Goal: Task Accomplishment & Management: Manage account settings

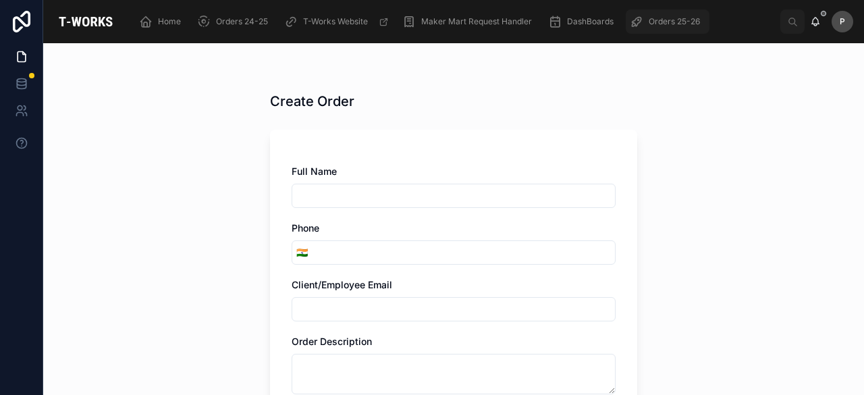
click at [658, 22] on span "Orders 25-26" at bounding box center [674, 21] width 51 height 11
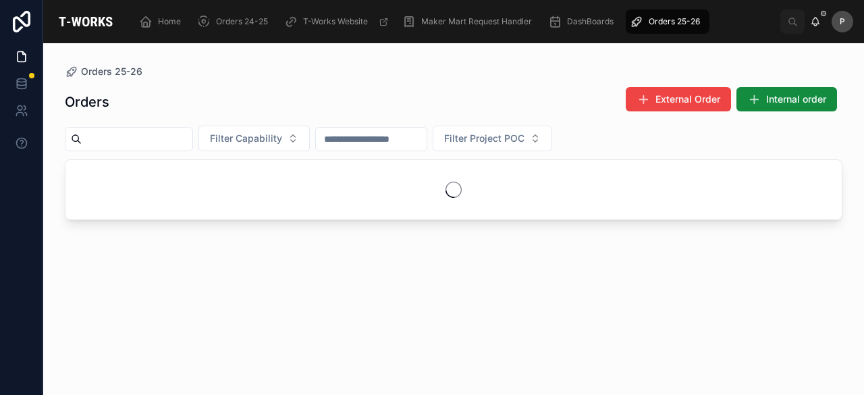
click at [192, 136] on input "text" at bounding box center [137, 139] width 111 height 19
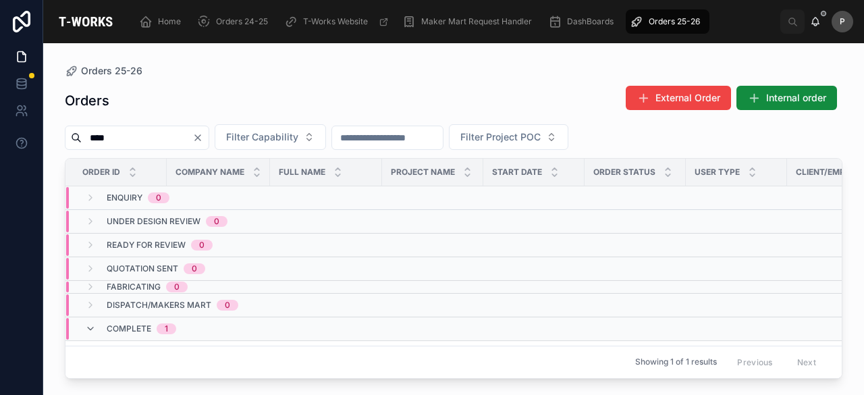
scroll to position [34, 0]
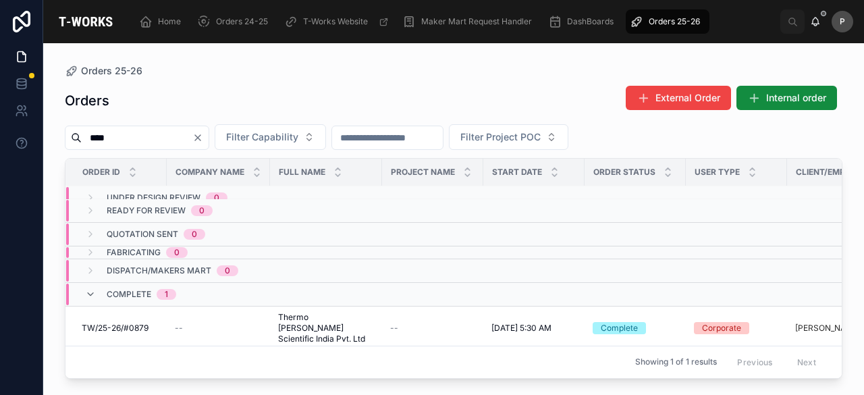
click at [179, 144] on input "****" at bounding box center [137, 137] width 111 height 19
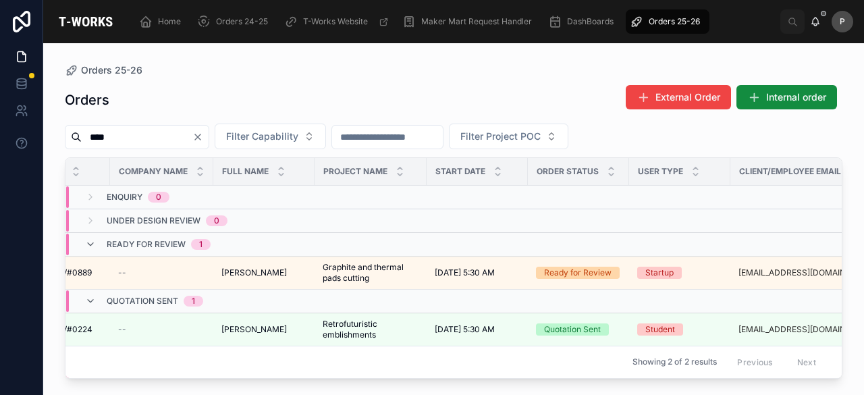
scroll to position [0, 116]
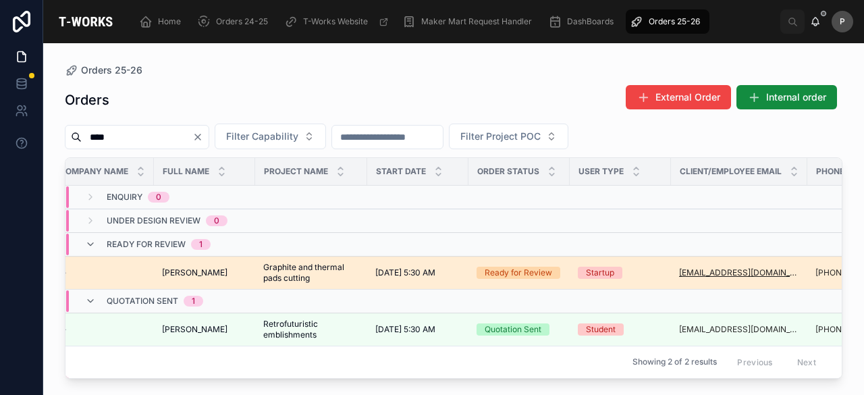
type input "****"
click at [528, 268] on div "Ready for Review" at bounding box center [519, 273] width 68 height 12
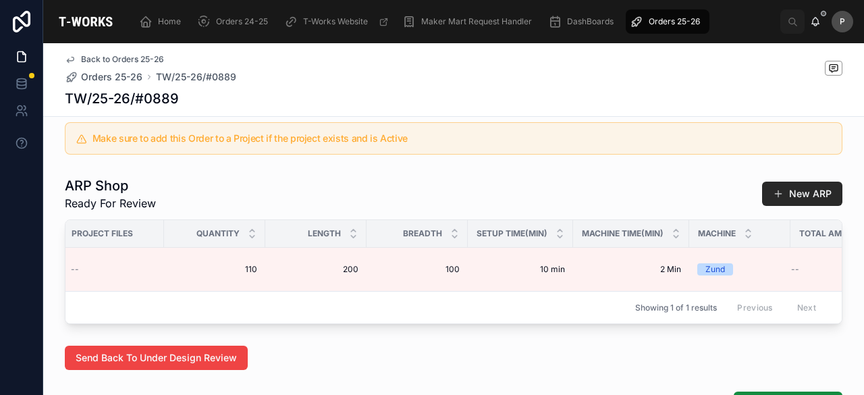
scroll to position [0, 708]
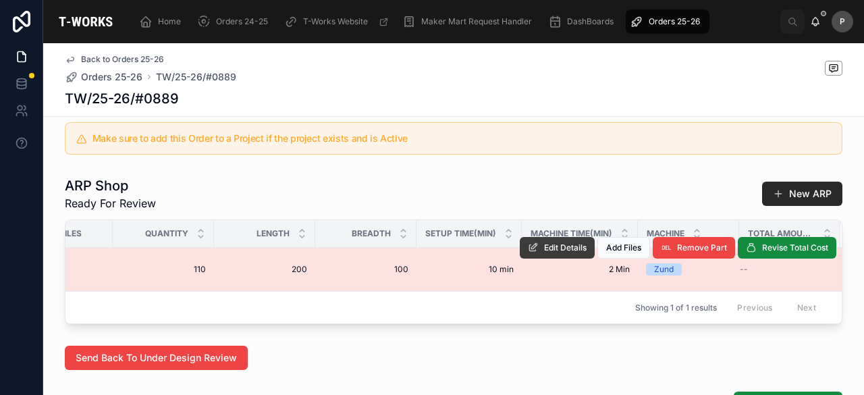
click at [566, 253] on span "Edit Details" at bounding box center [565, 247] width 43 height 11
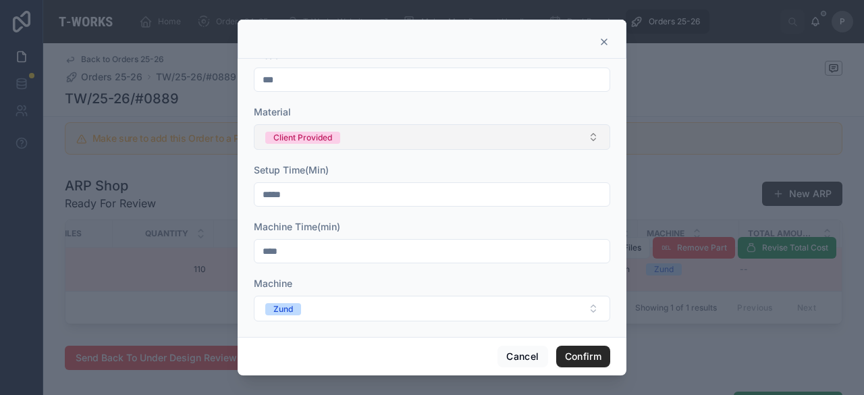
scroll to position [192, 0]
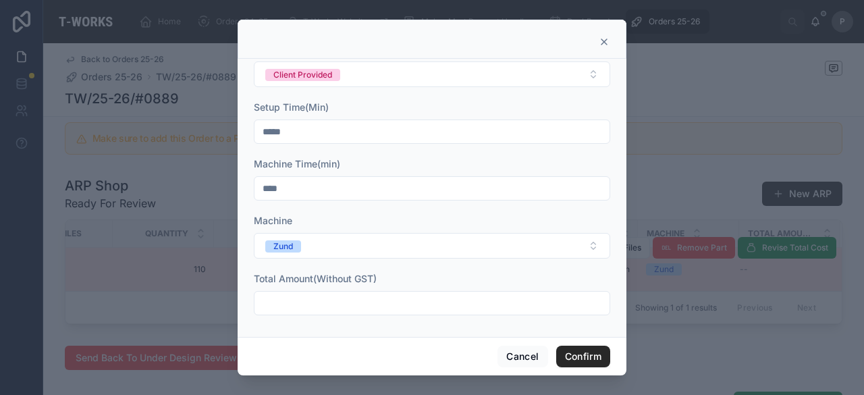
click at [459, 294] on input "text" at bounding box center [432, 303] width 355 height 19
type input "********"
click at [569, 359] on button "Confirm" at bounding box center [583, 357] width 54 height 22
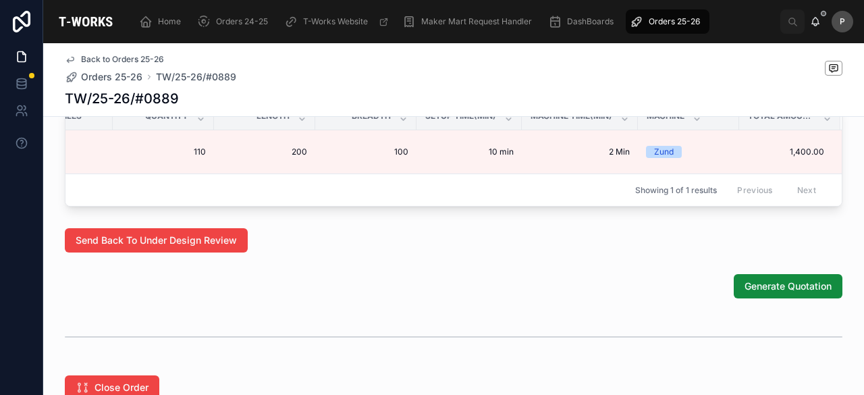
scroll to position [894, 0]
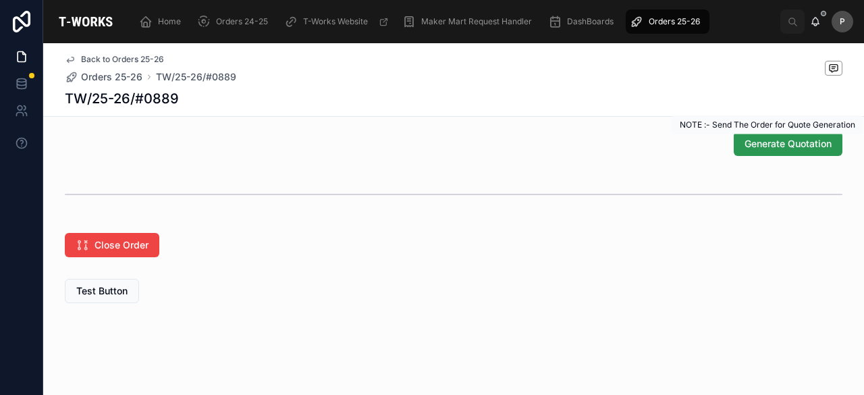
click at [775, 141] on span "Generate Quotation" at bounding box center [788, 144] width 87 height 14
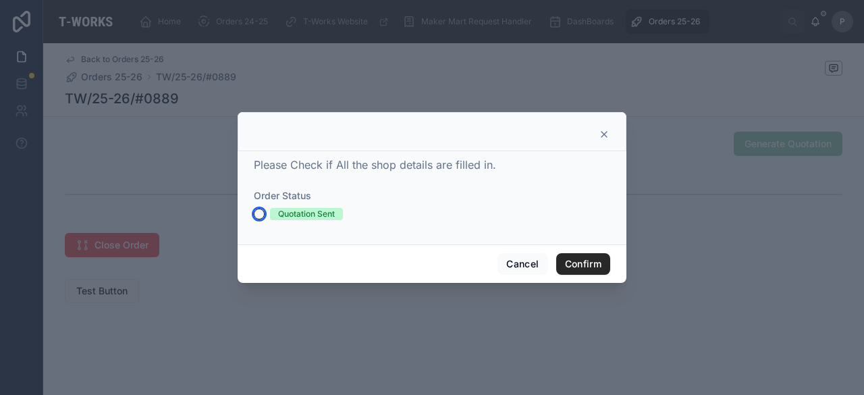
click at [261, 215] on button "Quotation Sent" at bounding box center [259, 214] width 11 height 11
click at [579, 263] on button "Confirm" at bounding box center [583, 264] width 54 height 22
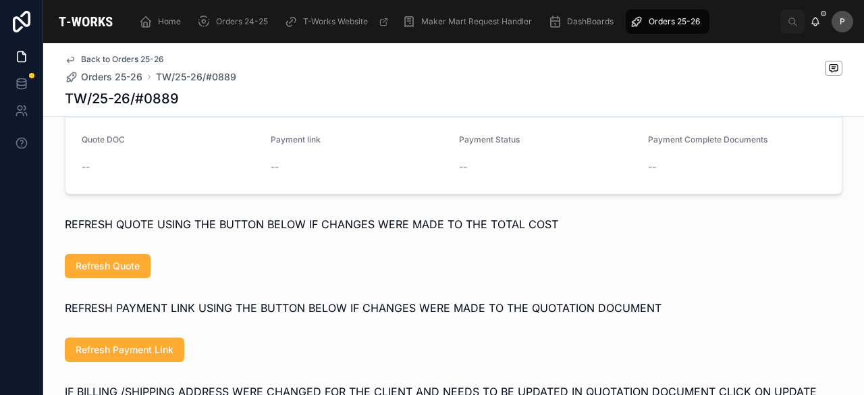
scroll to position [678, 0]
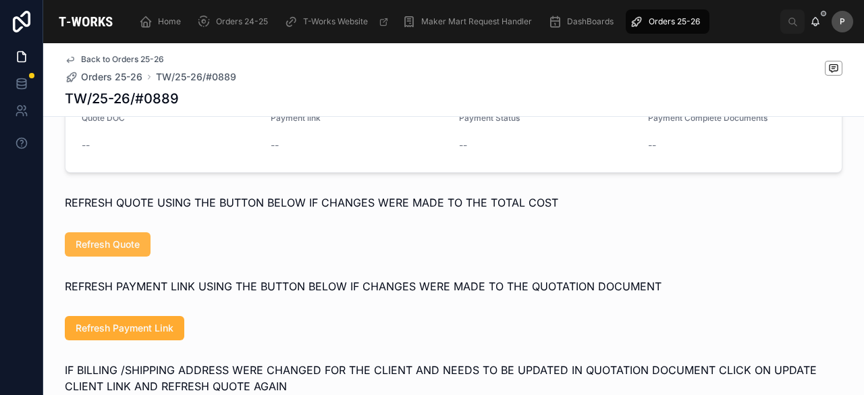
click at [126, 251] on span "Refresh Quote" at bounding box center [108, 245] width 64 height 14
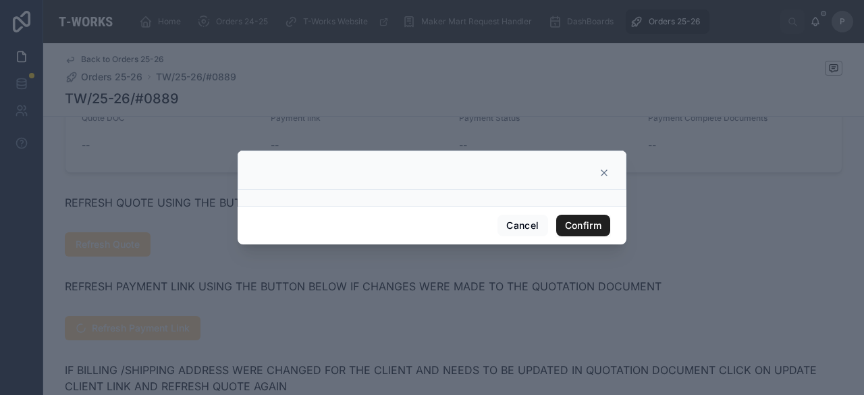
click at [578, 226] on button "Confirm" at bounding box center [583, 226] width 54 height 22
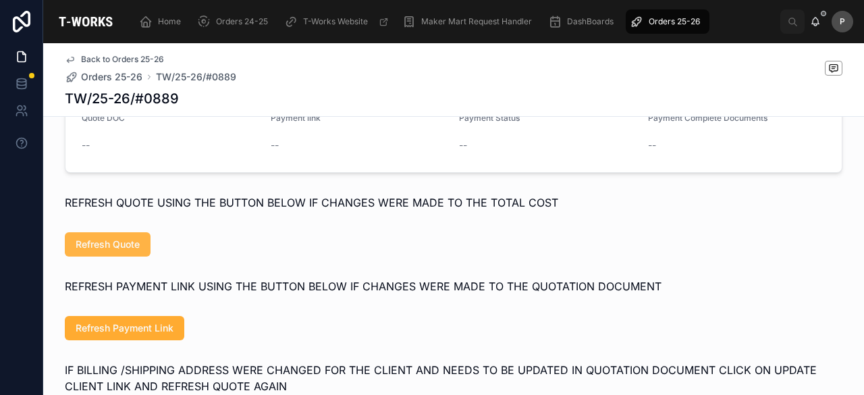
click at [95, 251] on span "Refresh Quote" at bounding box center [108, 245] width 64 height 14
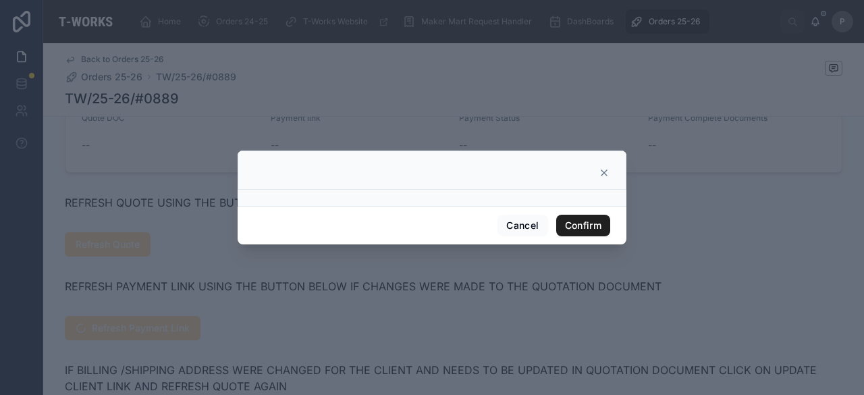
click at [577, 224] on button "Confirm" at bounding box center [583, 226] width 54 height 22
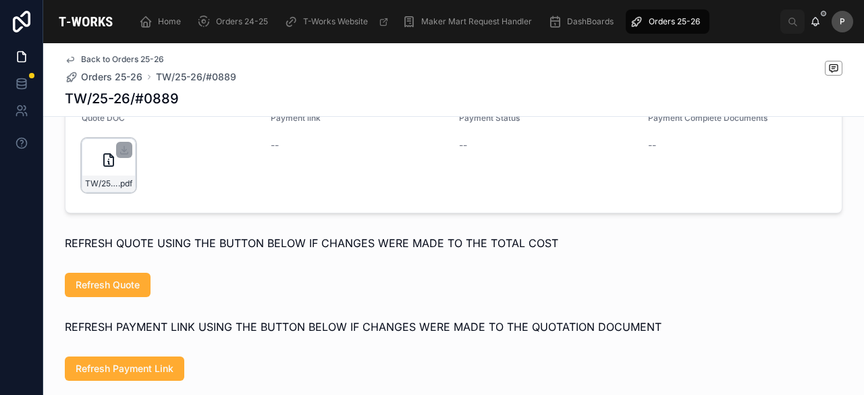
click at [125, 191] on div "TW/25-26/#0889 .pdf" at bounding box center [109, 165] width 54 height 54
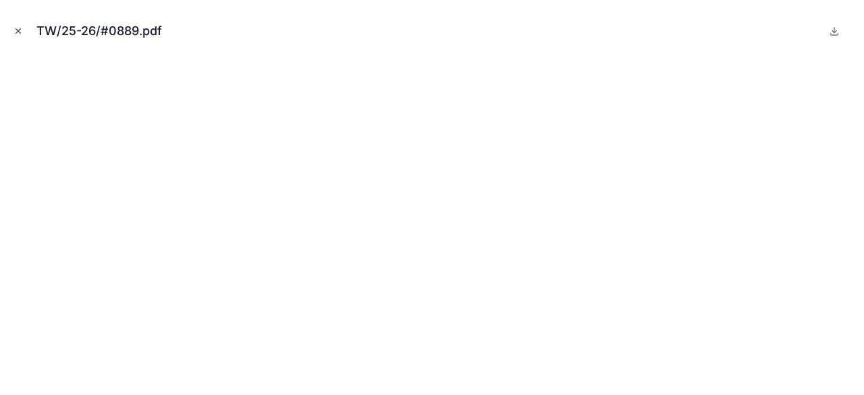
click at [17, 28] on icon "Close modal" at bounding box center [18, 30] width 9 height 9
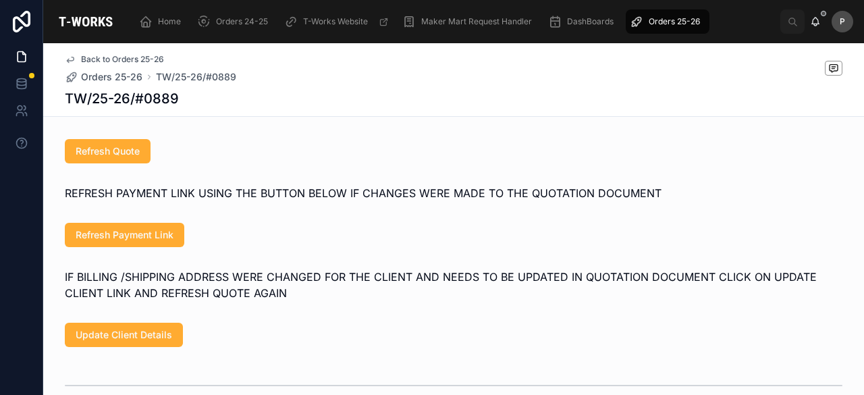
scroll to position [813, 0]
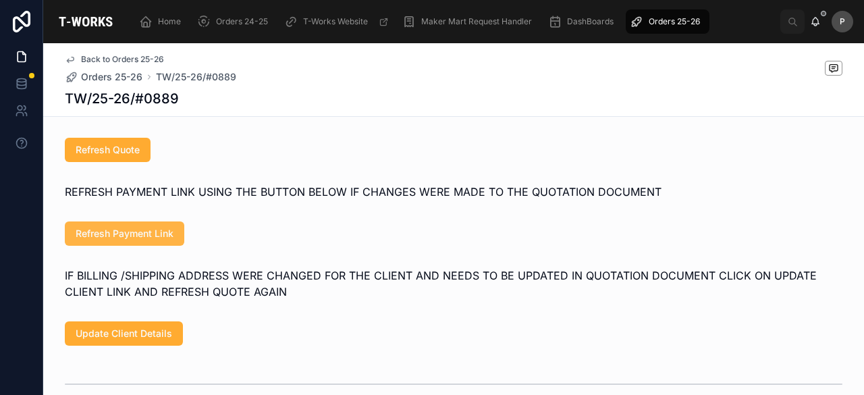
click at [153, 240] on span "Refresh Payment Link" at bounding box center [125, 234] width 98 height 14
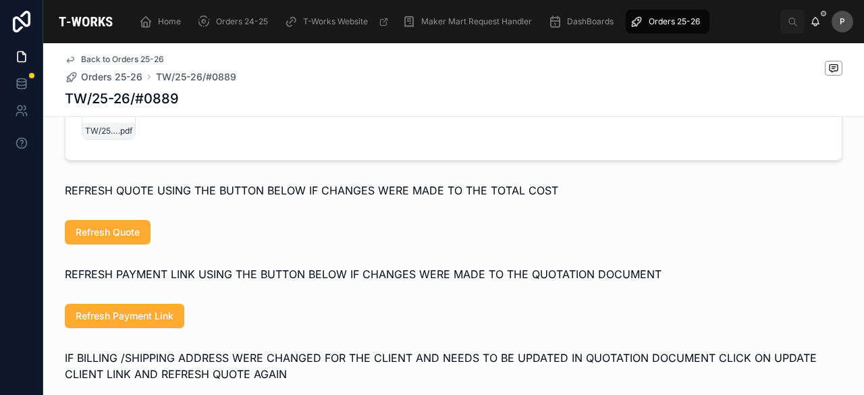
scroll to position [610, 0]
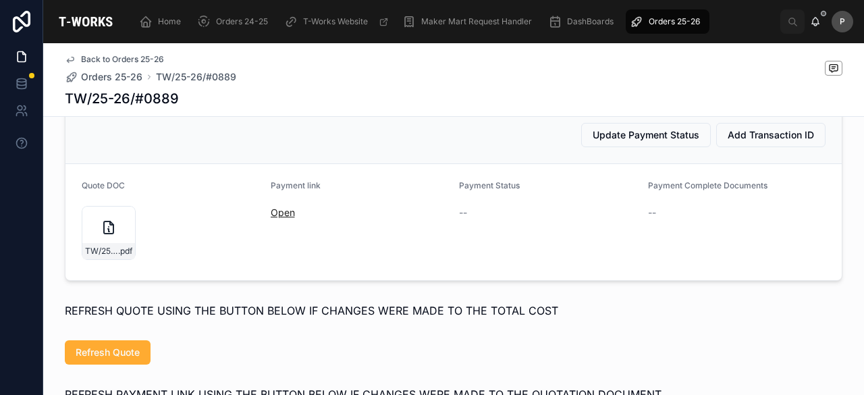
click at [275, 218] on link "Open" at bounding box center [283, 212] width 24 height 11
click at [690, 26] on span "Orders 25-26" at bounding box center [674, 21] width 51 height 11
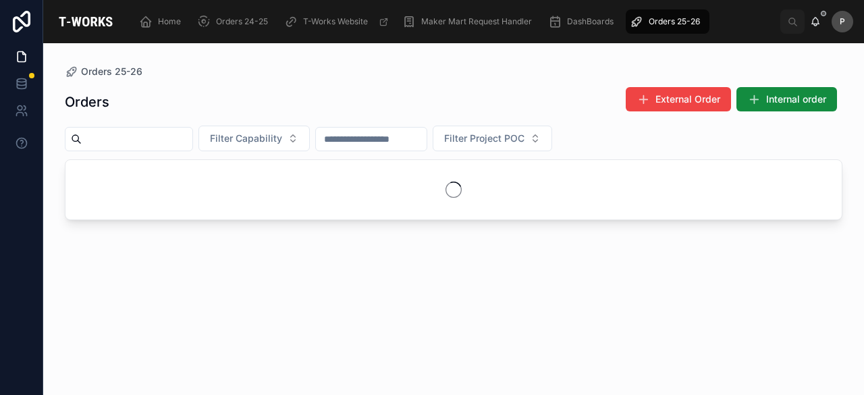
click at [192, 140] on input "text" at bounding box center [137, 139] width 111 height 19
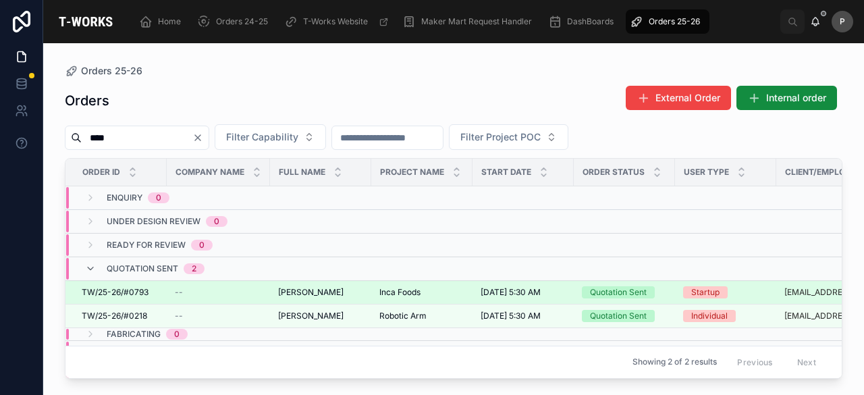
type input "****"
click at [609, 292] on div "Quotation Sent" at bounding box center [618, 292] width 57 height 12
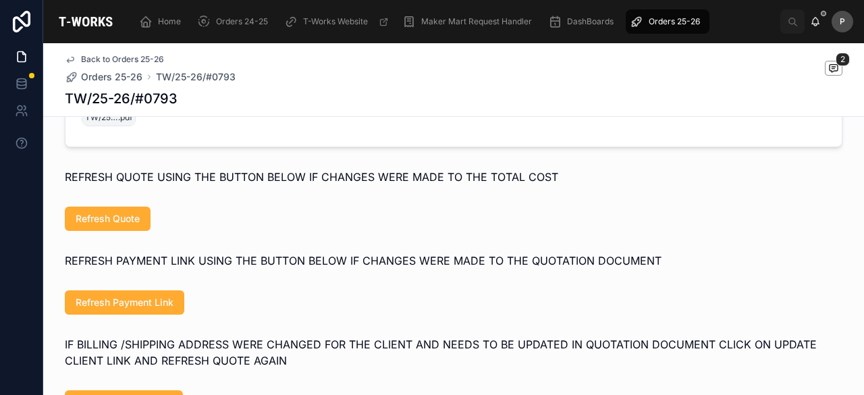
scroll to position [878, 0]
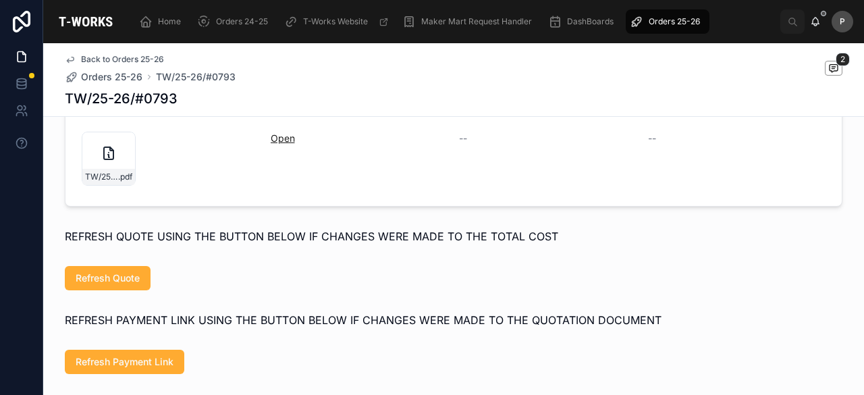
click at [280, 144] on link "Open" at bounding box center [283, 137] width 24 height 11
click at [147, 365] on span "Refresh Payment Link" at bounding box center [125, 362] width 98 height 14
click at [151, 365] on span "Refresh Payment Link" at bounding box center [125, 362] width 98 height 14
click at [281, 144] on link "Open" at bounding box center [283, 137] width 24 height 11
click at [121, 363] on span "Refresh Payment Link" at bounding box center [125, 362] width 98 height 14
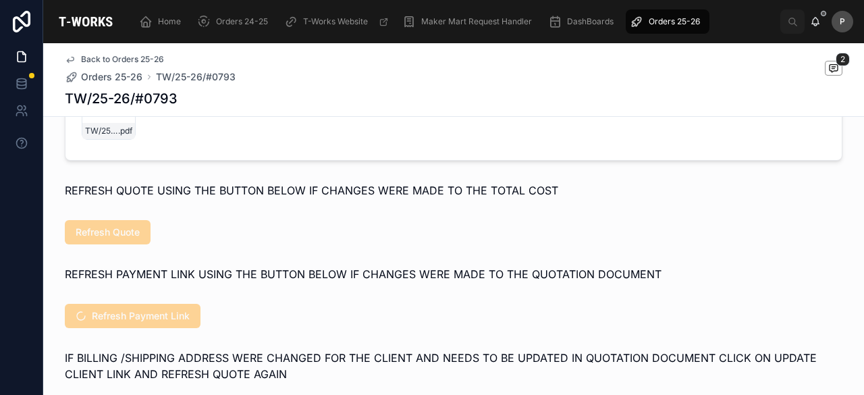
scroll to position [945, 0]
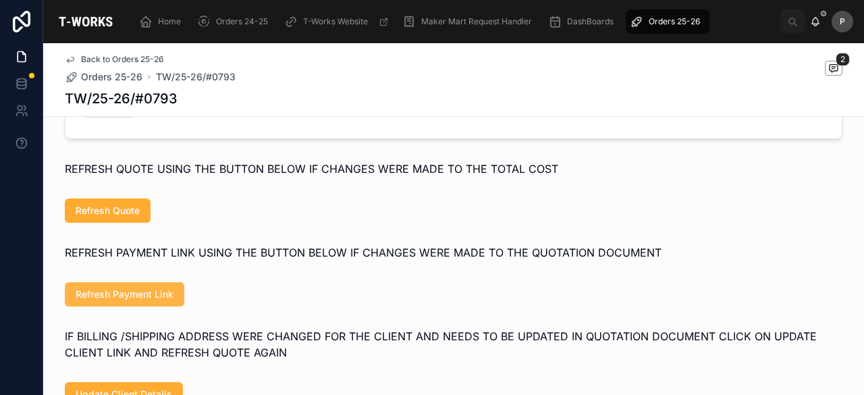
click at [149, 307] on button "Refresh Payment Link" at bounding box center [125, 294] width 120 height 24
click at [157, 301] on span "Refresh Payment Link" at bounding box center [125, 295] width 98 height 14
click at [163, 301] on span "Refresh Payment Link" at bounding box center [125, 295] width 98 height 14
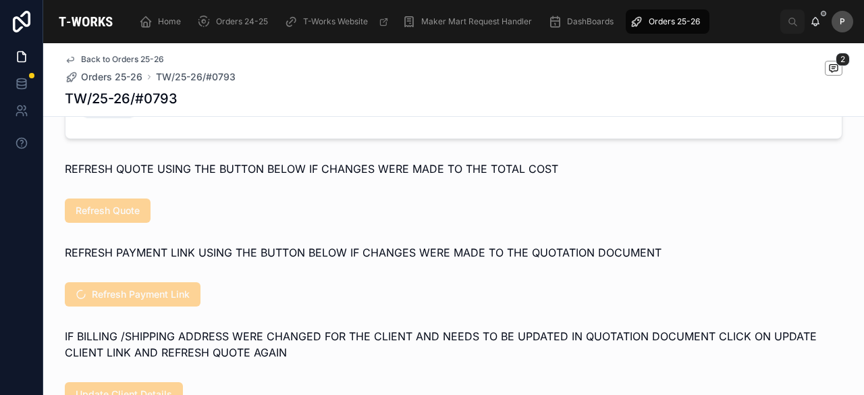
click at [140, 303] on span "Refresh Payment Link" at bounding box center [133, 296] width 136 height 14
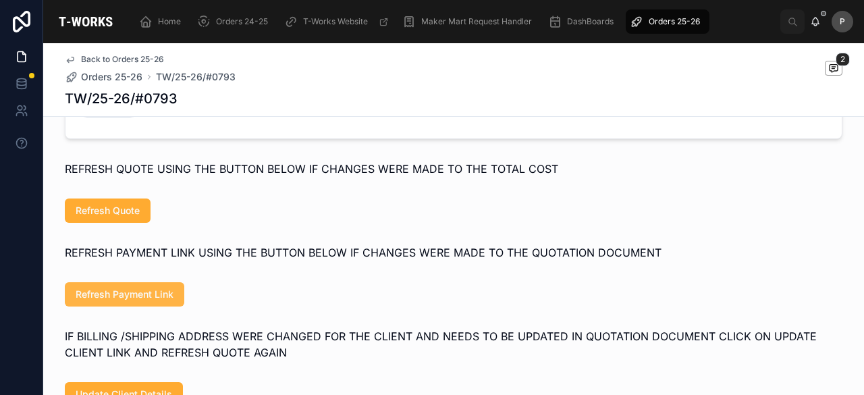
click at [156, 301] on span "Refresh Payment Link" at bounding box center [125, 295] width 98 height 14
click at [165, 301] on span "Refresh Payment Link" at bounding box center [125, 295] width 98 height 14
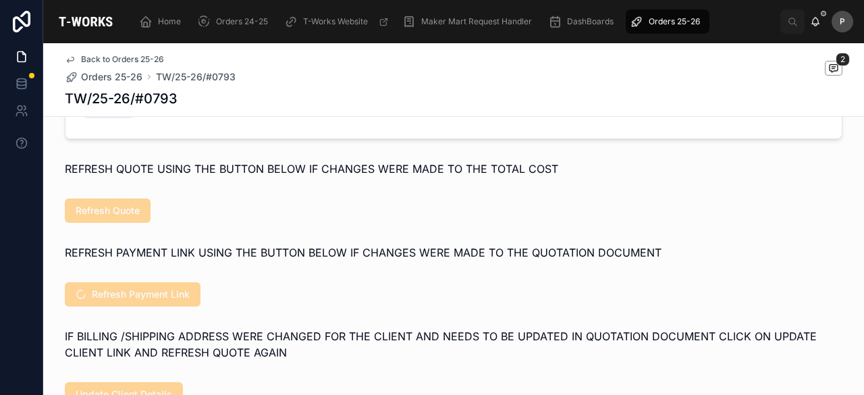
click at [159, 301] on span "Refresh Payment Link" at bounding box center [133, 296] width 136 height 14
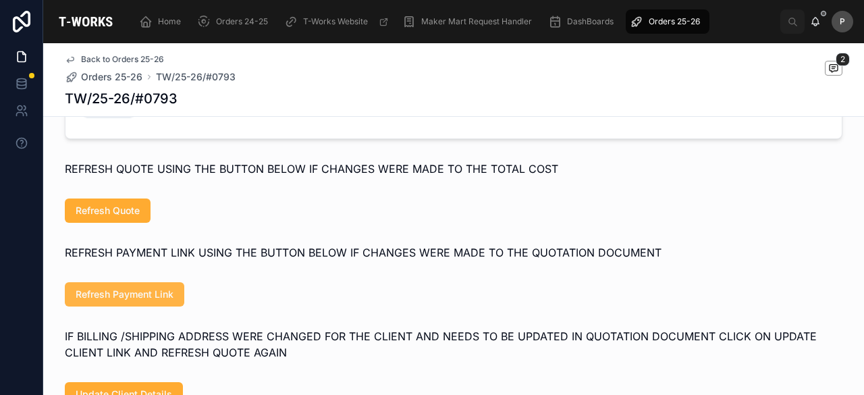
click at [148, 301] on span "Refresh Payment Link" at bounding box center [125, 295] width 98 height 14
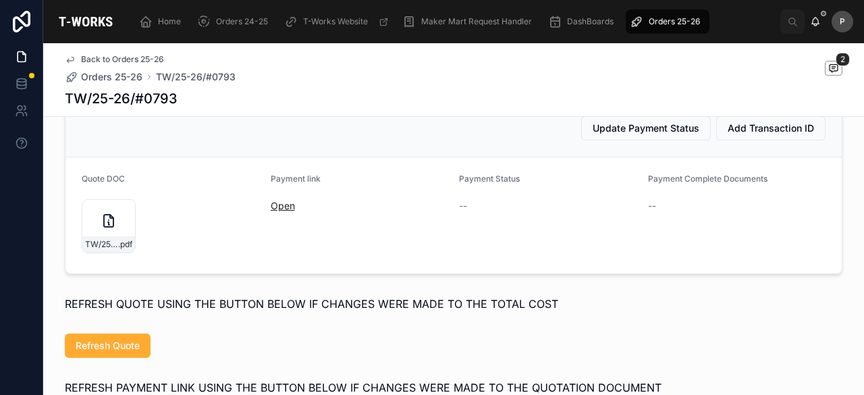
click at [274, 211] on link "Open" at bounding box center [283, 205] width 24 height 11
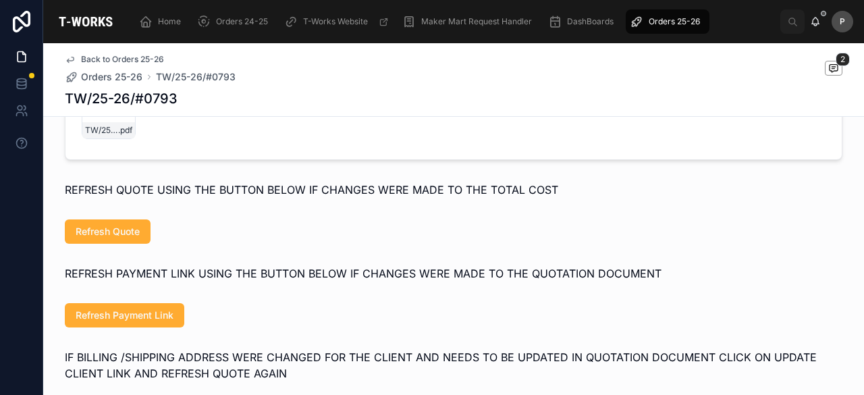
scroll to position [945, 0]
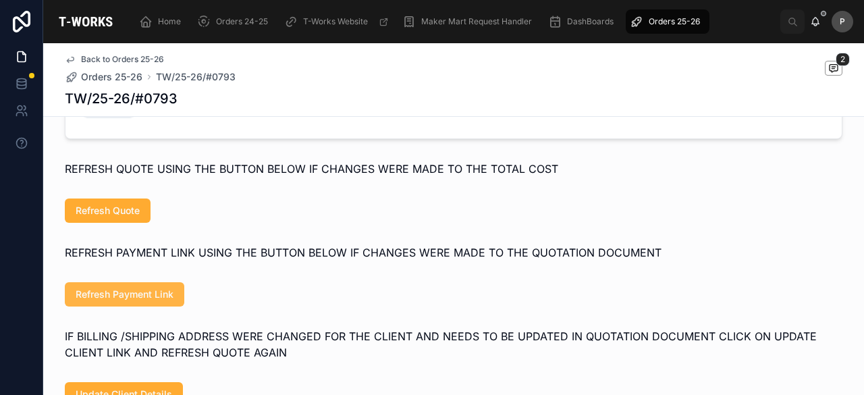
click at [138, 301] on span "Refresh Payment Link" at bounding box center [125, 295] width 98 height 14
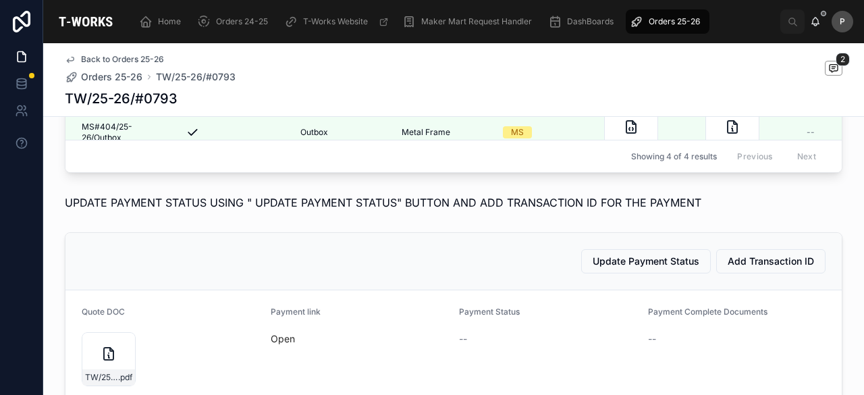
scroll to position [675, 0]
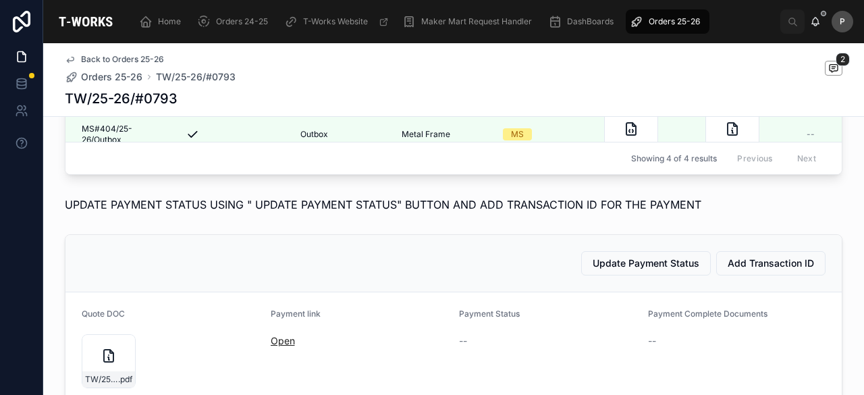
click at [276, 345] on link "Open" at bounding box center [283, 340] width 24 height 11
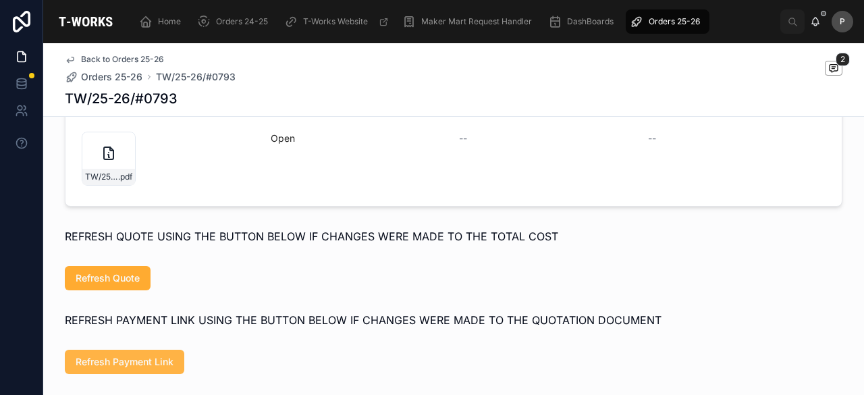
click at [115, 369] on span "Refresh Payment Link" at bounding box center [125, 362] width 98 height 14
click at [130, 367] on span "Refresh Payment Link" at bounding box center [125, 362] width 98 height 14
click at [280, 144] on link "Open" at bounding box center [283, 137] width 24 height 11
click at [136, 369] on span "Refresh Payment Link" at bounding box center [125, 362] width 98 height 14
click at [284, 144] on link "Open" at bounding box center [283, 137] width 24 height 11
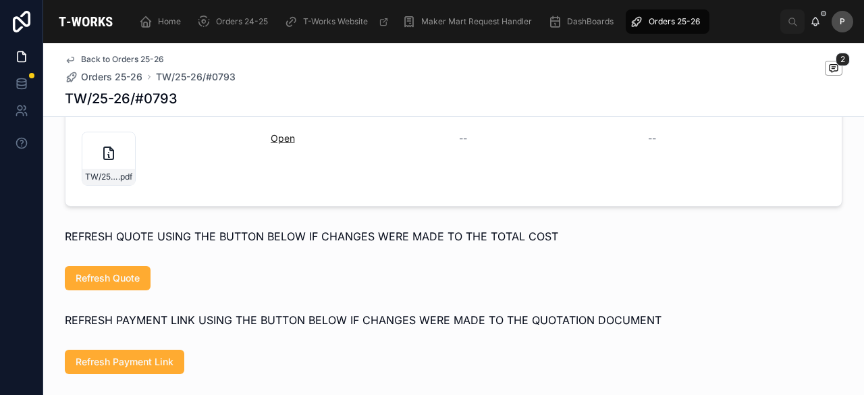
click at [277, 144] on link "Open" at bounding box center [283, 137] width 24 height 11
click at [274, 144] on link "Open" at bounding box center [283, 137] width 24 height 11
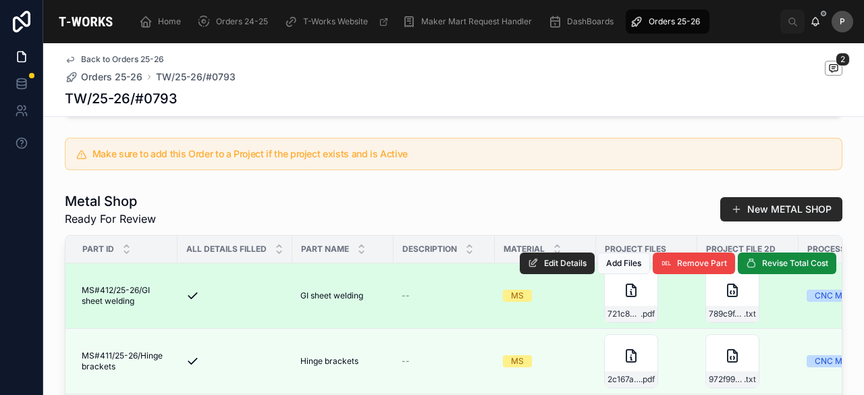
scroll to position [135, 0]
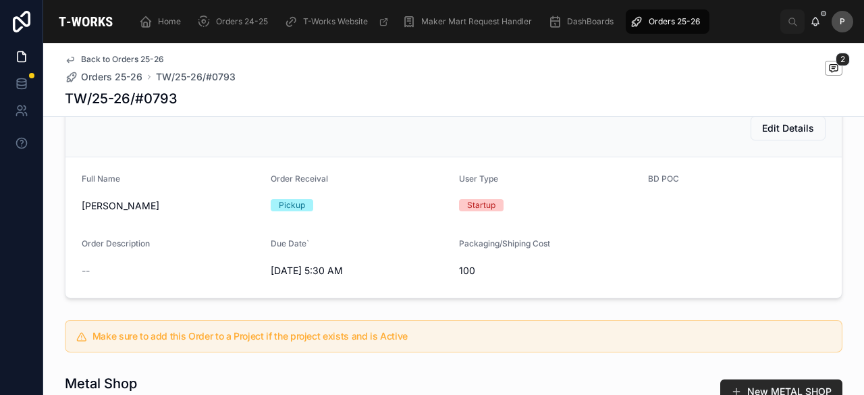
click at [686, 22] on span "Orders 25-26" at bounding box center [674, 21] width 51 height 11
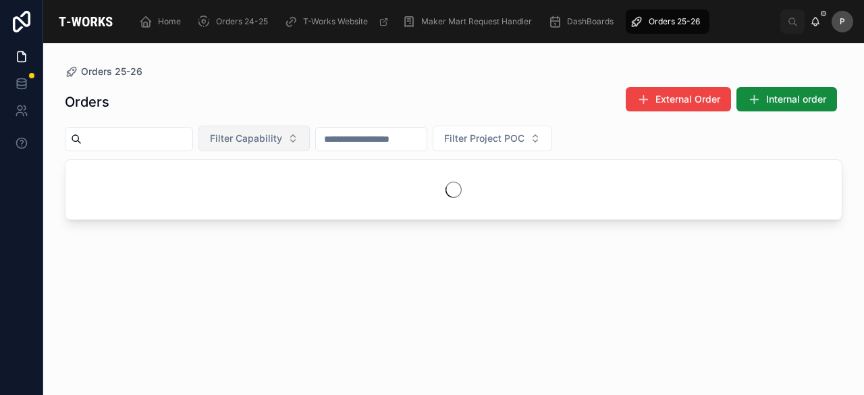
click at [310, 141] on button "Filter Capability" at bounding box center [254, 139] width 111 height 26
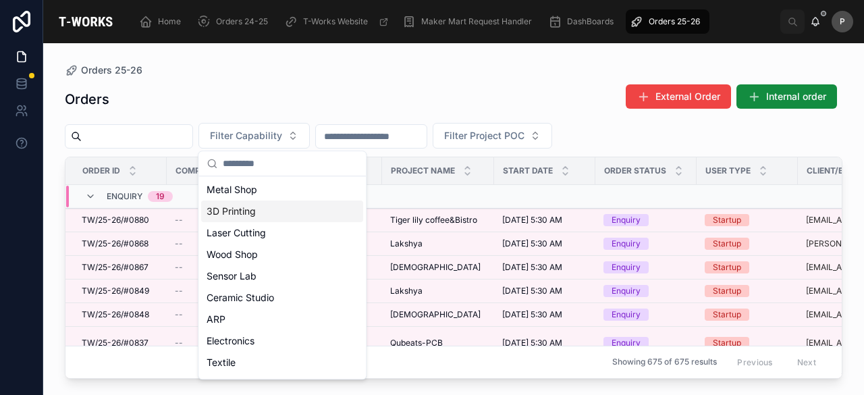
click at [264, 213] on div "3D Printing" at bounding box center [282, 212] width 162 height 22
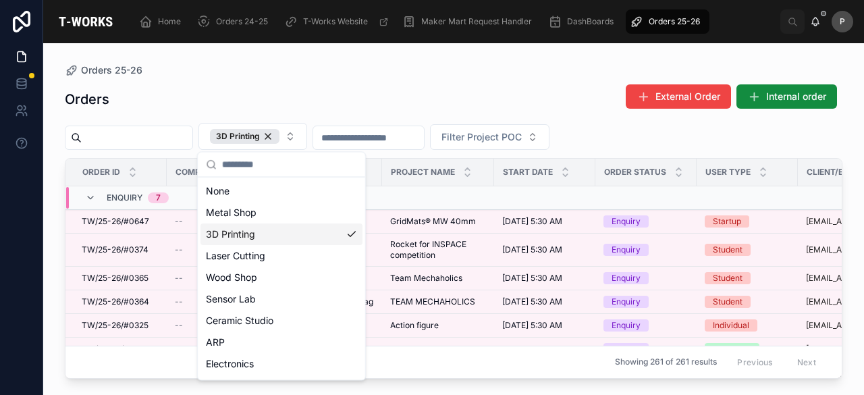
click at [438, 80] on div "Orders External Order Internal order 3D Printing Filter Project POC Order ID Co…" at bounding box center [454, 227] width 778 height 303
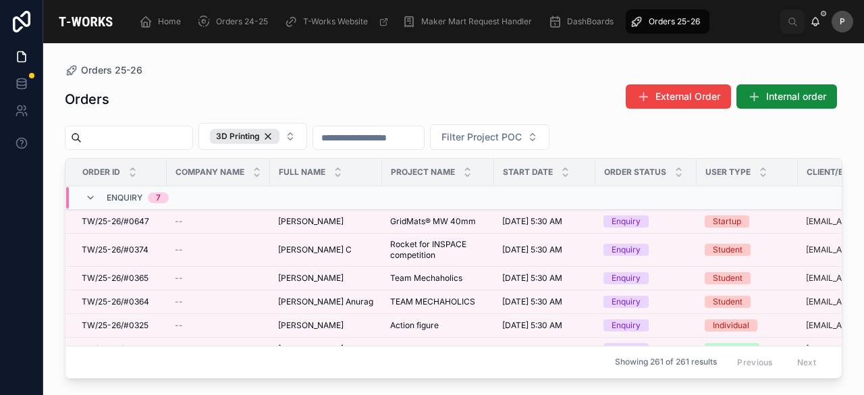
click at [130, 194] on span "Enquiry" at bounding box center [125, 197] width 36 height 11
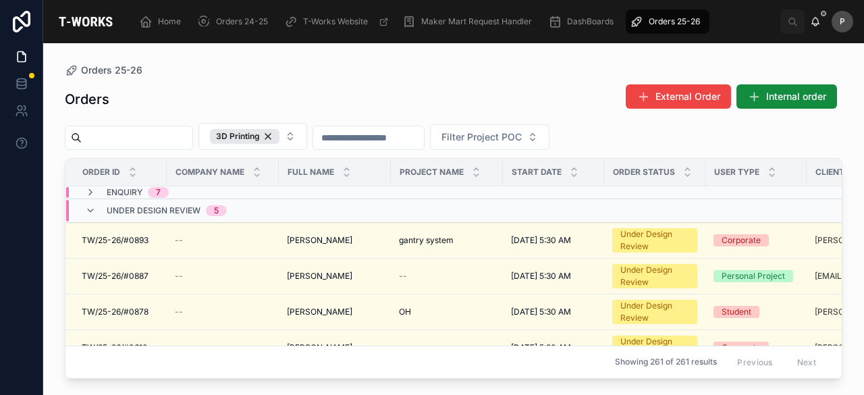
click at [175, 206] on span "Under Design Review" at bounding box center [154, 210] width 94 height 11
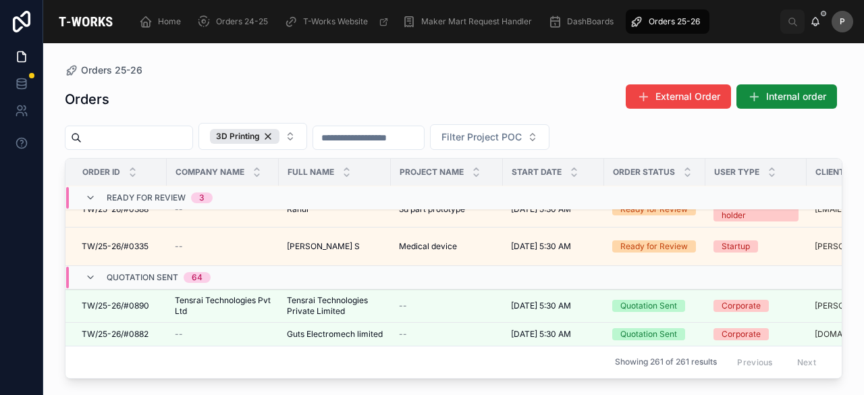
scroll to position [135, 0]
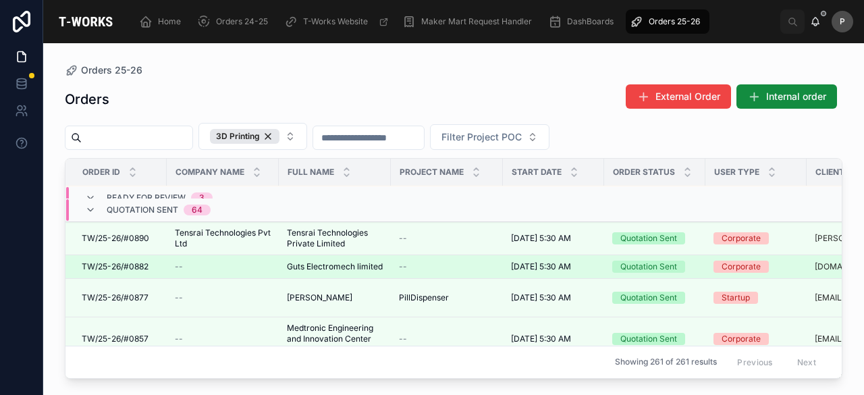
click at [649, 267] on div "Quotation Sent" at bounding box center [649, 267] width 57 height 12
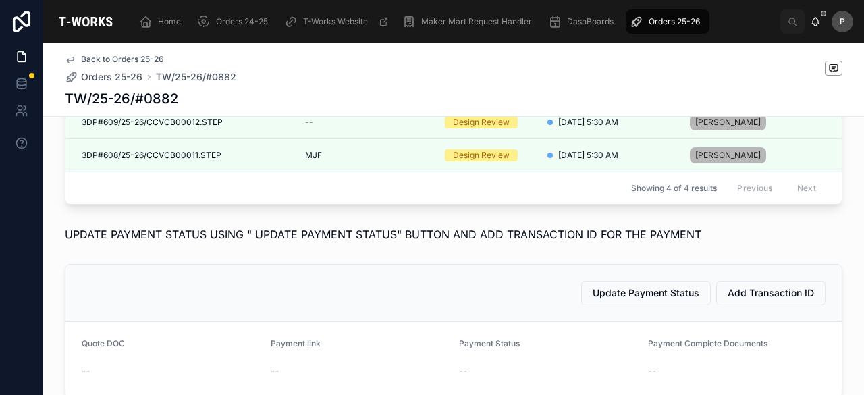
scroll to position [743, 0]
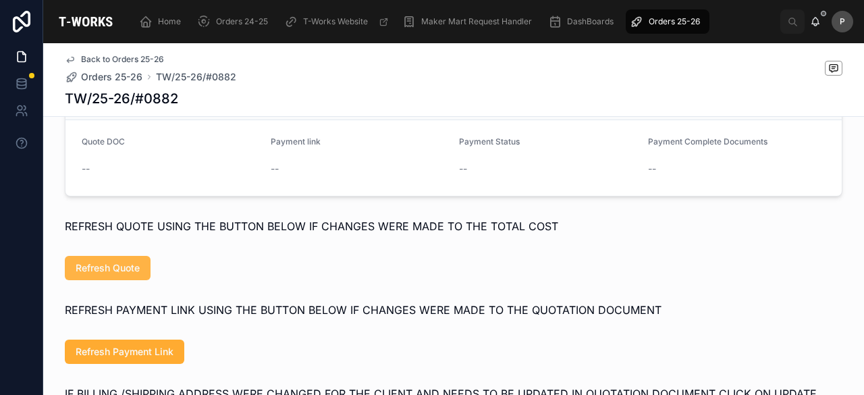
click at [108, 268] on span "Refresh Quote" at bounding box center [108, 268] width 64 height 14
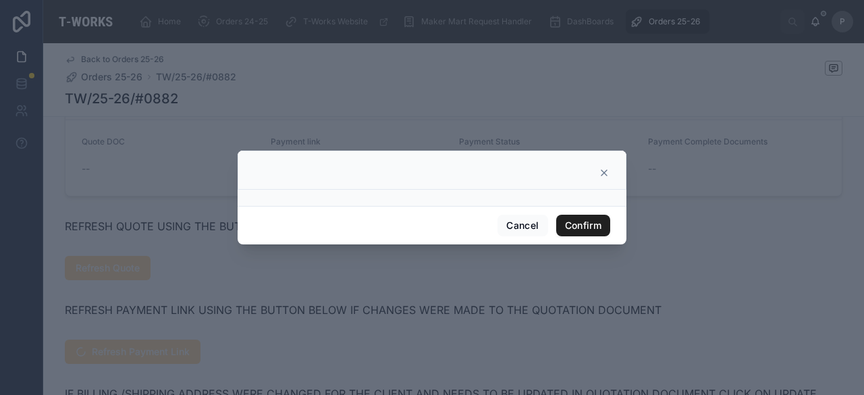
click at [581, 224] on button "Confirm" at bounding box center [583, 226] width 54 height 22
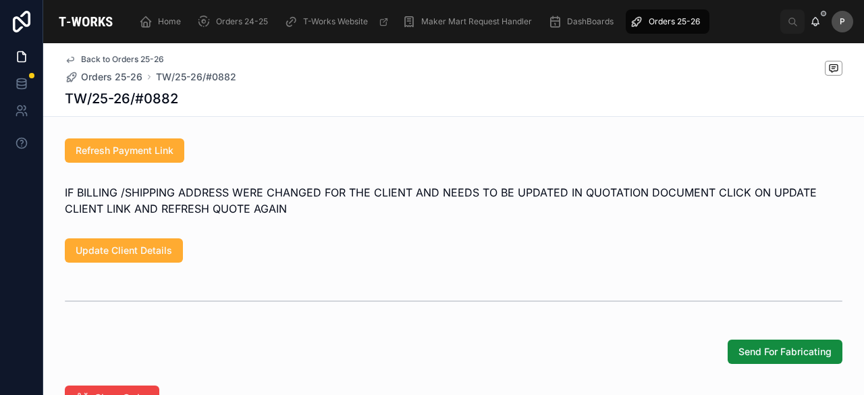
scroll to position [945, 0]
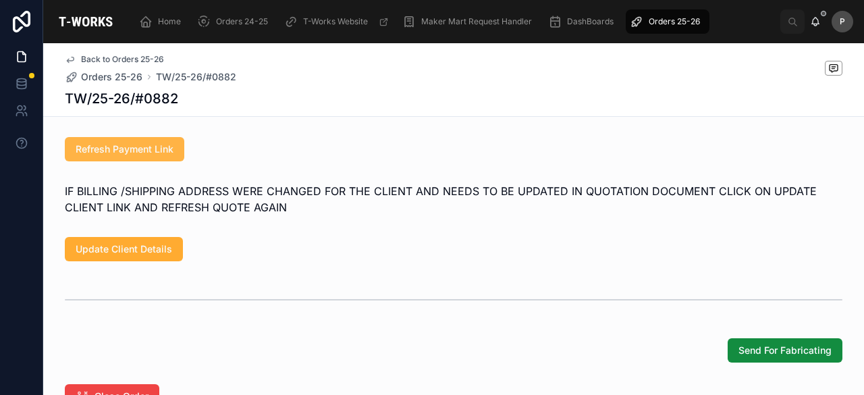
click at [155, 155] on span "Refresh Payment Link" at bounding box center [125, 149] width 98 height 14
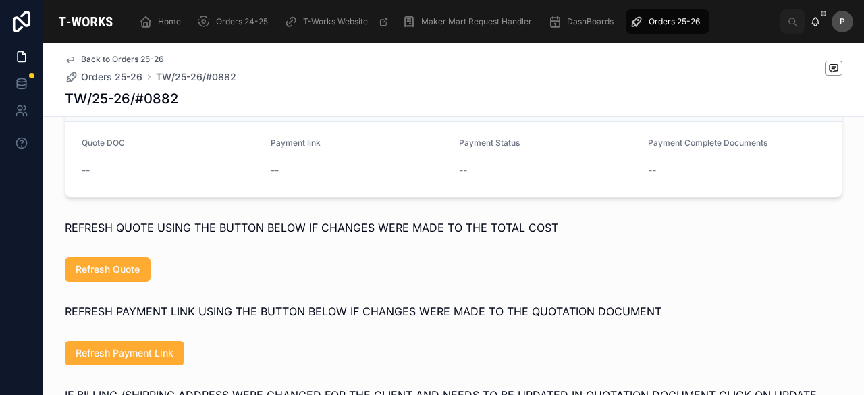
scroll to position [675, 0]
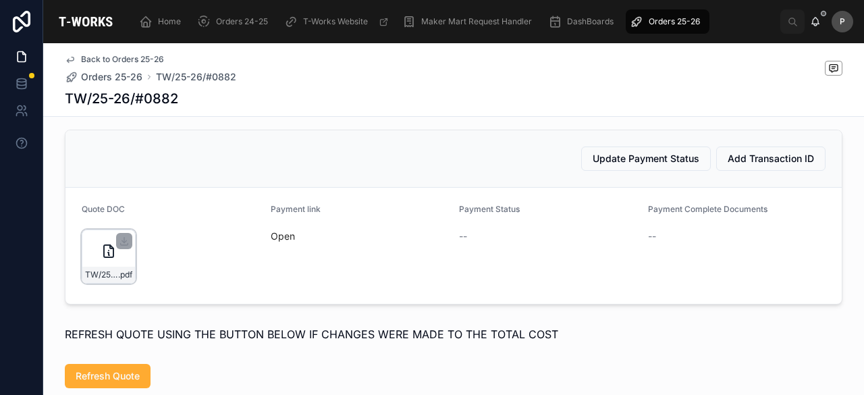
click at [118, 265] on div "TW/25-26/#0882 .pdf" at bounding box center [109, 257] width 54 height 54
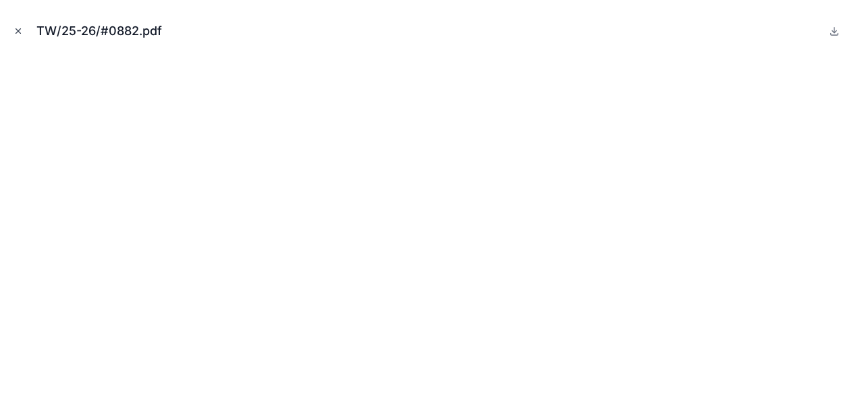
click at [20, 33] on icon "Close modal" at bounding box center [18, 31] width 5 height 5
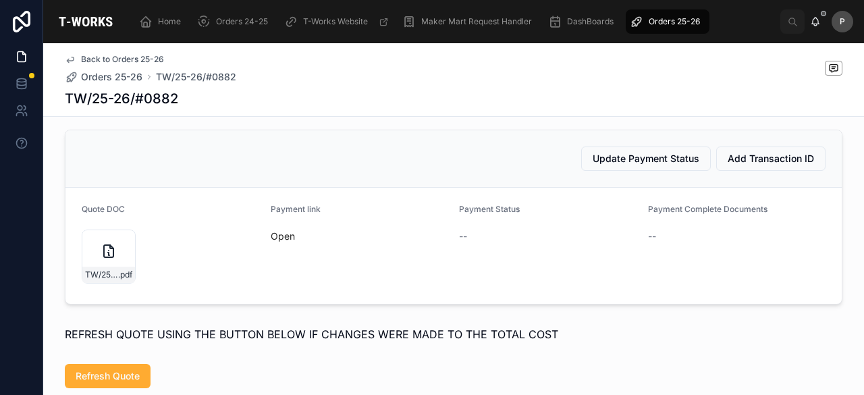
scroll to position [270, 0]
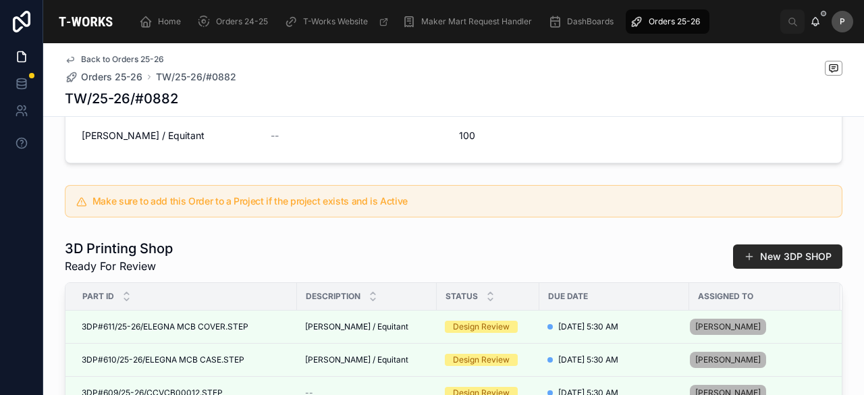
click at [689, 25] on span "Orders 25-26" at bounding box center [674, 21] width 51 height 11
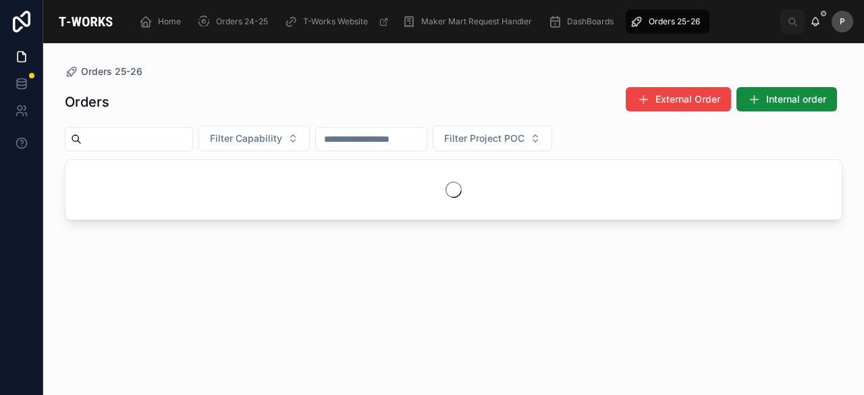
click at [172, 140] on input "text" at bounding box center [137, 139] width 111 height 19
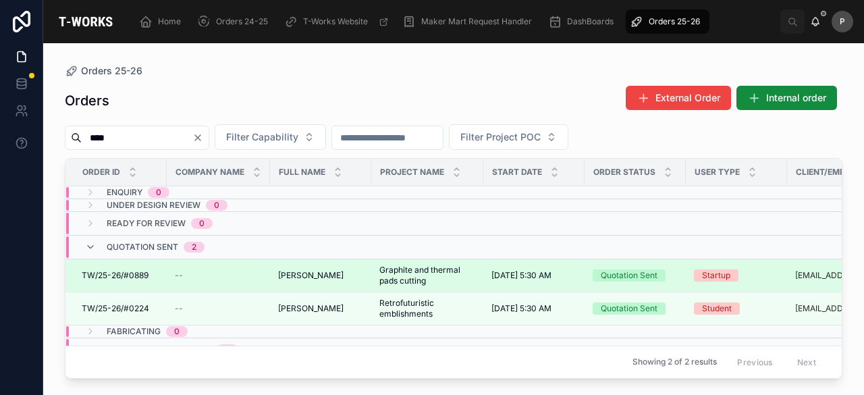
type input "****"
click at [608, 271] on div "Quotation Sent" at bounding box center [629, 275] width 57 height 12
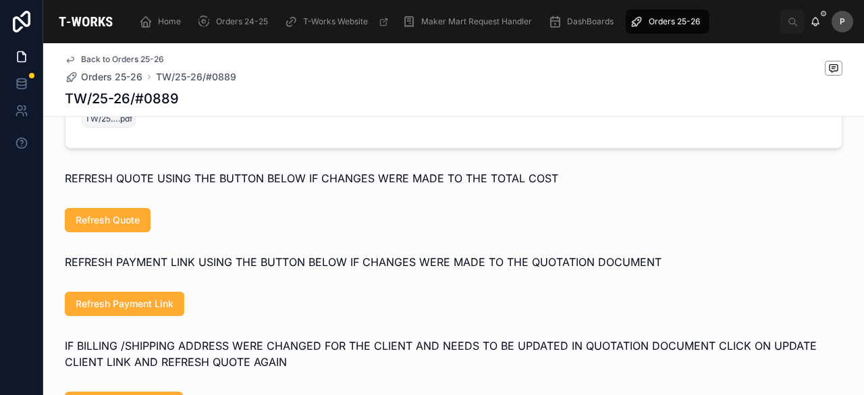
scroll to position [1066, 0]
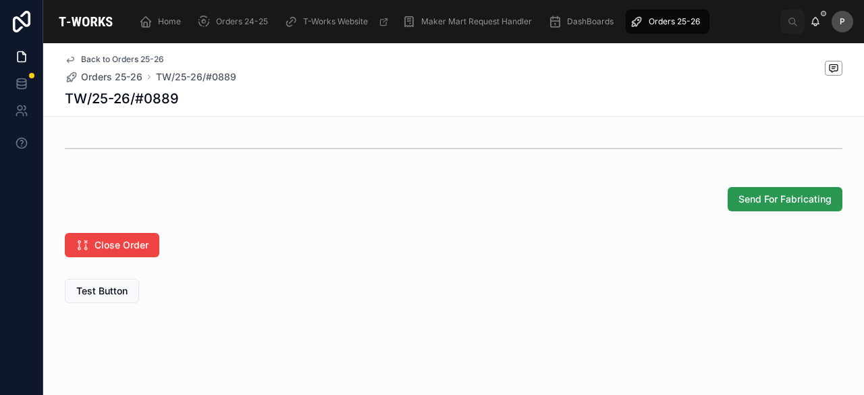
click at [803, 201] on span "Send For Fabricating" at bounding box center [785, 199] width 93 height 14
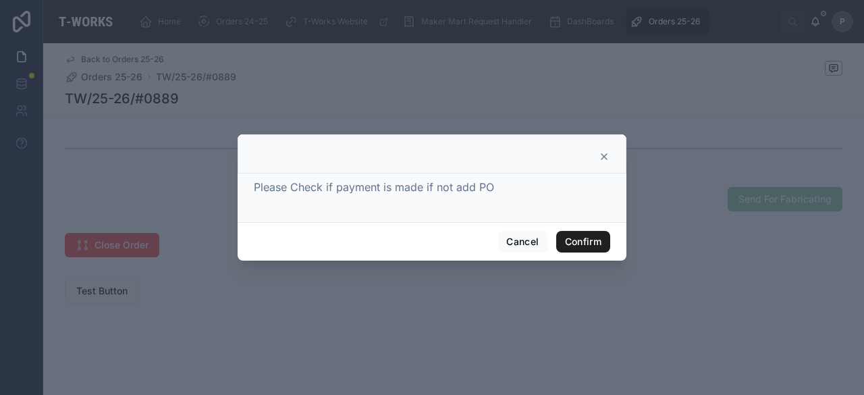
click at [593, 240] on button "Confirm" at bounding box center [583, 242] width 54 height 22
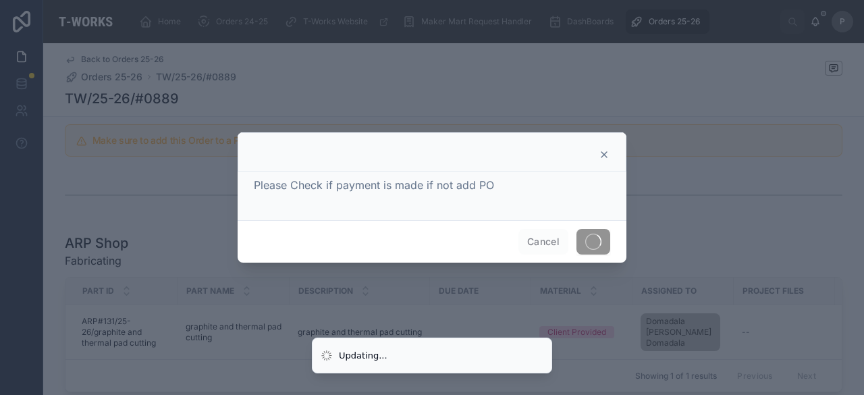
scroll to position [655, 0]
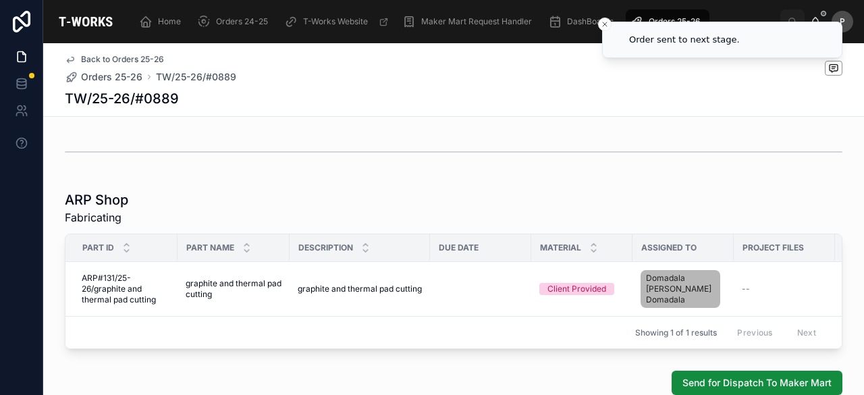
click at [624, 94] on div "TW/25-26/#0889" at bounding box center [454, 98] width 778 height 19
click at [536, 84] on div "Back to Orders 25-26 Orders 25-26 TW/25-26/#0889 TW/25-26/#0889" at bounding box center [454, 79] width 778 height 73
click at [604, 21] on icon "Close toast" at bounding box center [605, 24] width 8 height 8
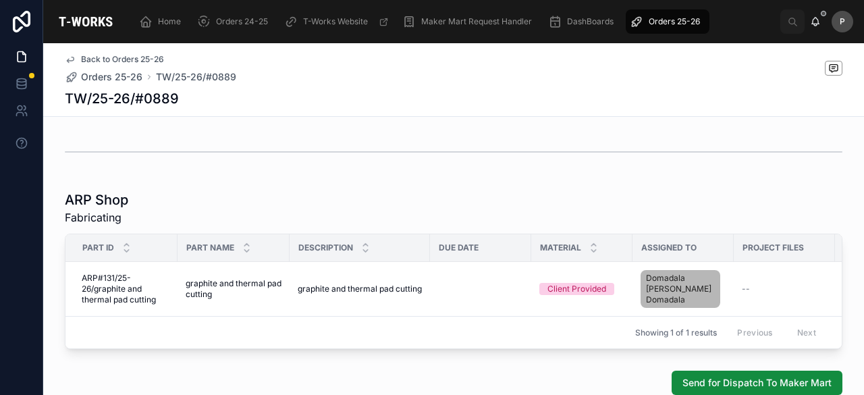
click at [658, 20] on span "Orders 25-26" at bounding box center [674, 21] width 51 height 11
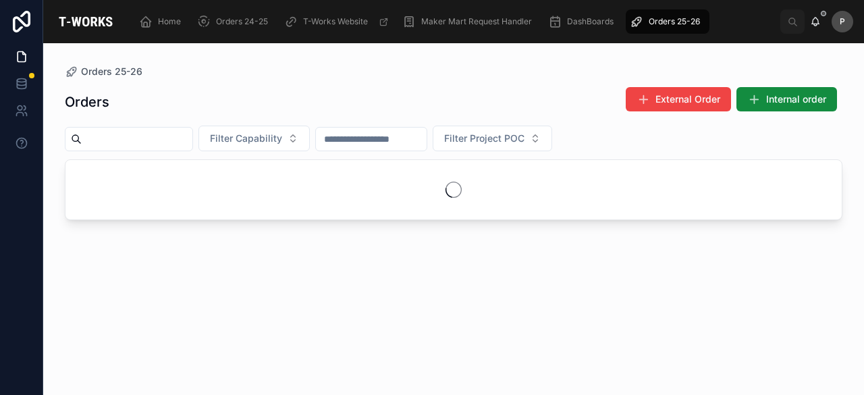
click at [157, 142] on input "text" at bounding box center [137, 139] width 111 height 19
paste input "****"
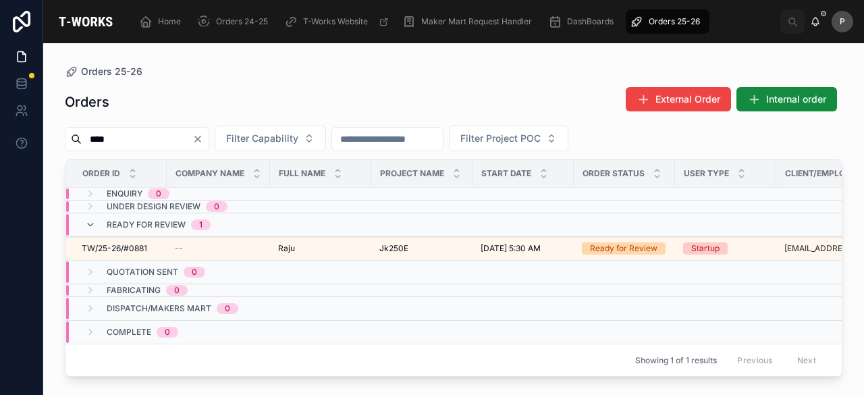
scroll to position [0, 105]
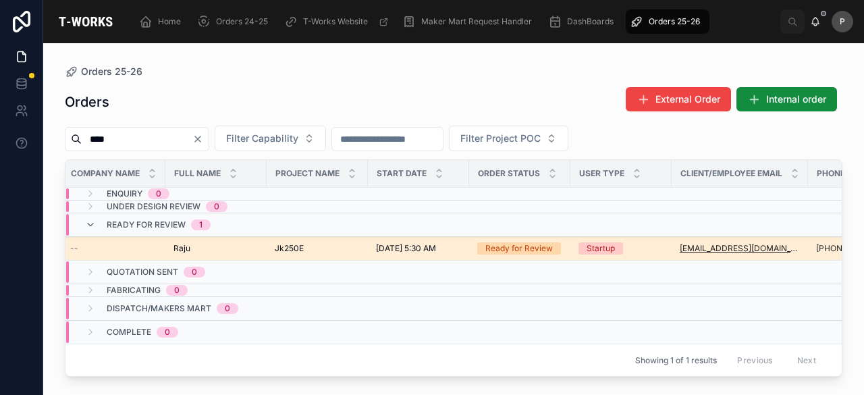
type input "****"
click at [541, 245] on div "Ready for Review" at bounding box center [520, 248] width 68 height 12
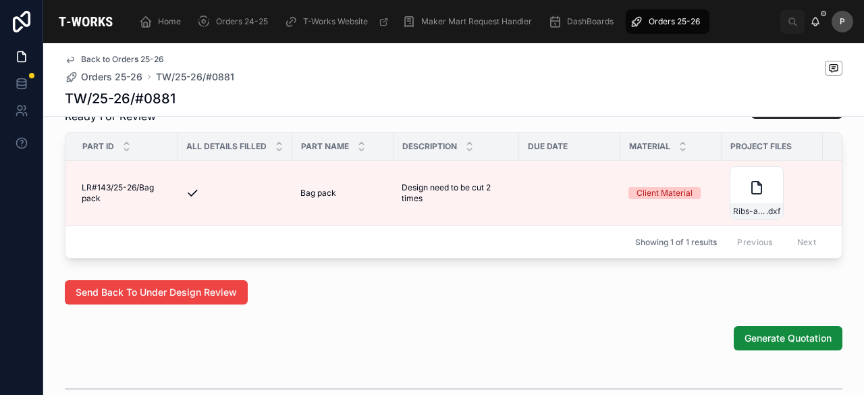
scroll to position [878, 0]
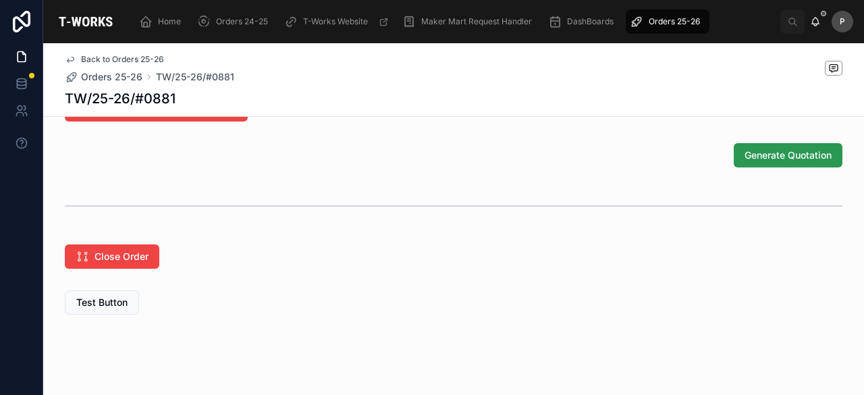
click at [763, 162] on span "Generate Quotation" at bounding box center [788, 156] width 87 height 14
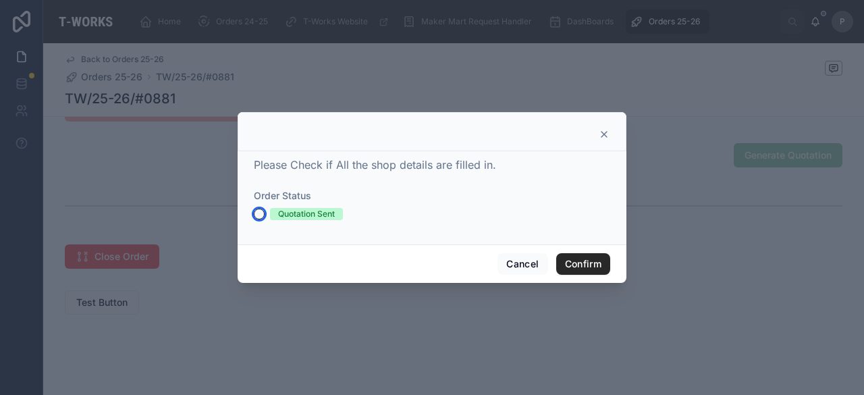
click at [259, 210] on button "Quotation Sent" at bounding box center [259, 214] width 11 height 11
click at [575, 259] on button "Confirm" at bounding box center [583, 264] width 54 height 22
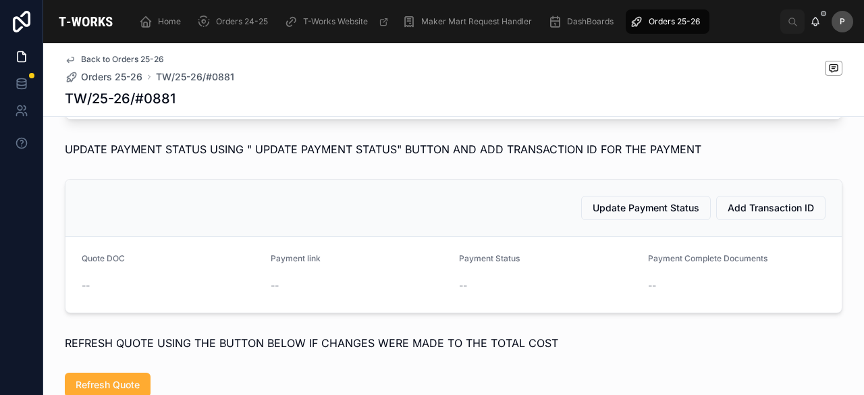
scroll to position [662, 0]
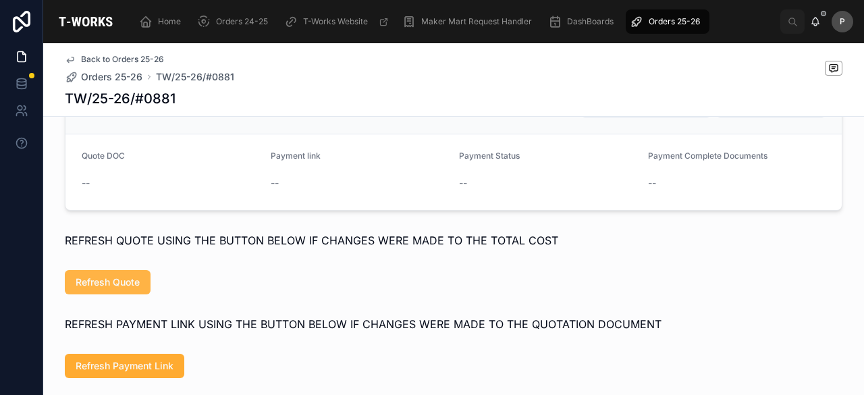
click at [99, 289] on span "Refresh Quote" at bounding box center [108, 283] width 64 height 14
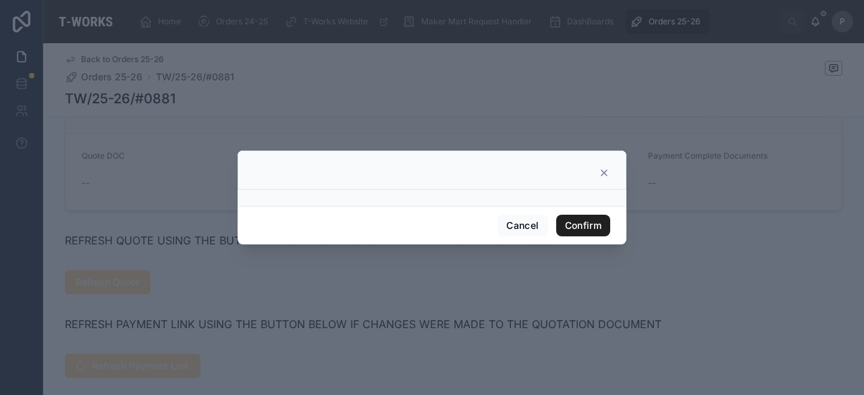
click at [582, 228] on button "Confirm" at bounding box center [583, 226] width 54 height 22
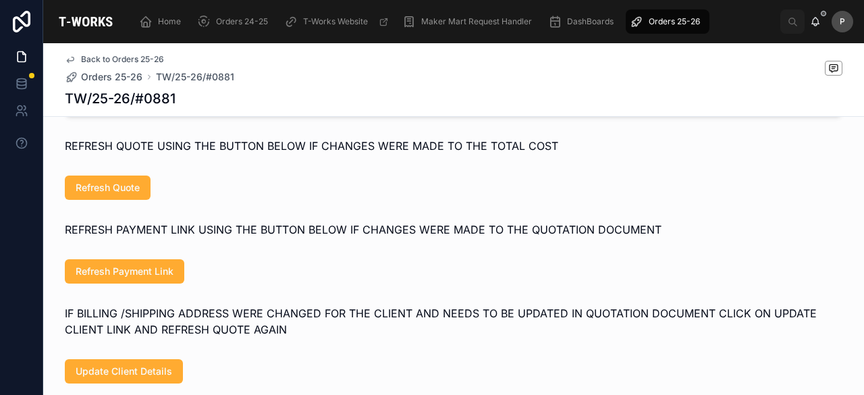
scroll to position [594, 0]
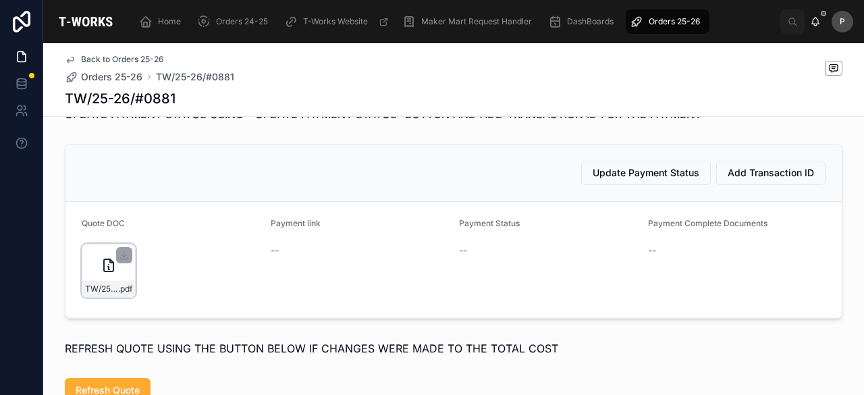
click at [109, 297] on div "TW/25-26/#0881 .pdf" at bounding box center [108, 289] width 53 height 16
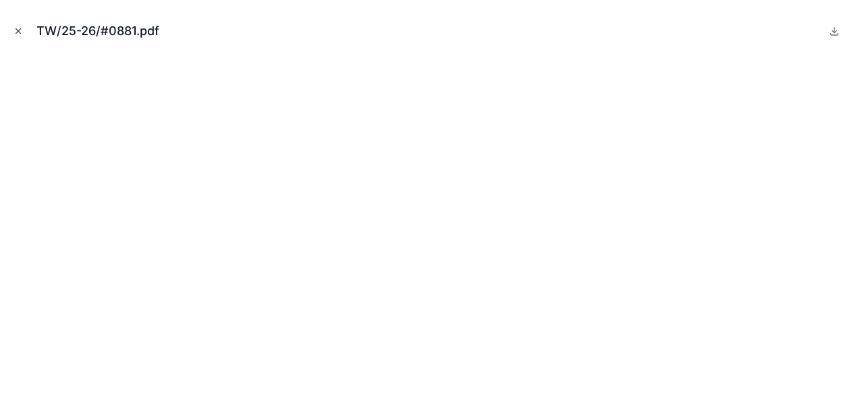
click at [16, 30] on icon "Close modal" at bounding box center [18, 30] width 9 height 9
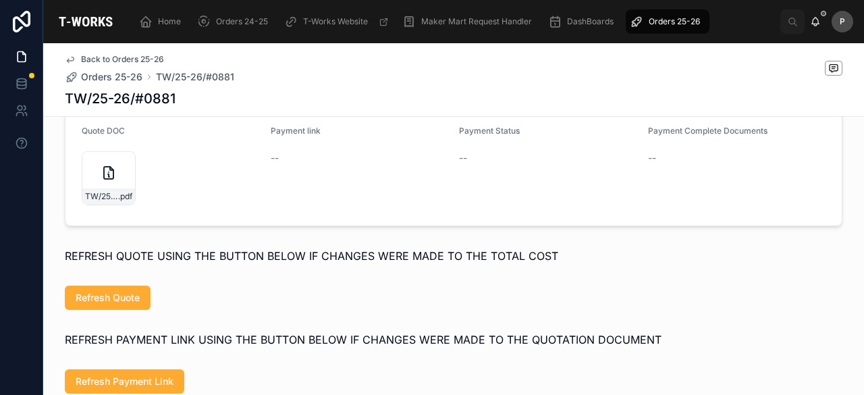
scroll to position [864, 0]
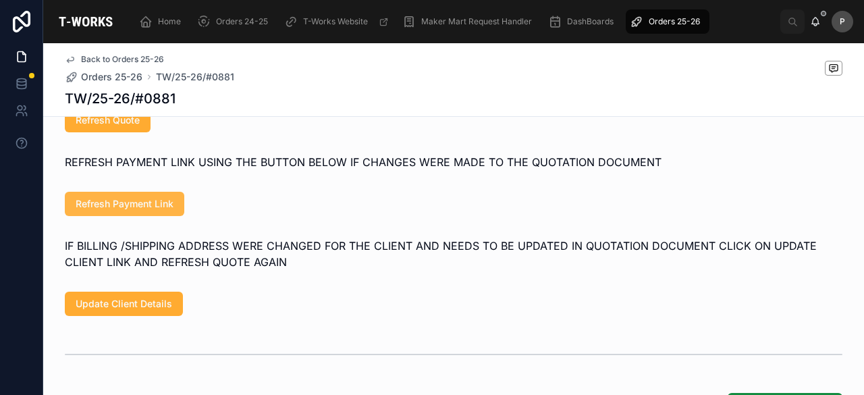
click at [155, 216] on button "Refresh Payment Link" at bounding box center [125, 204] width 120 height 24
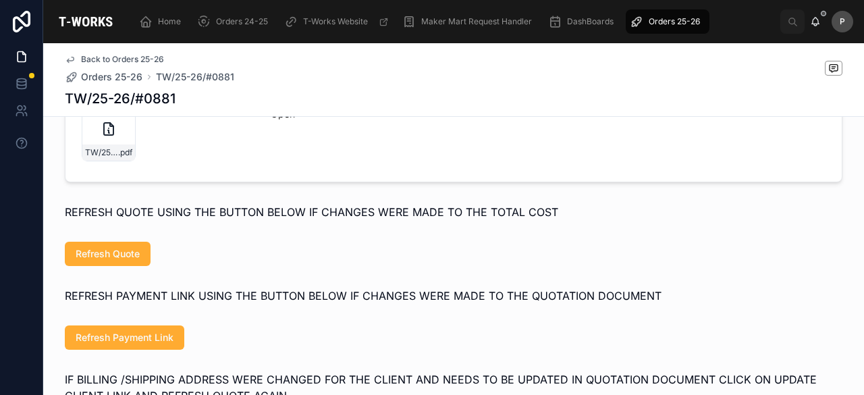
scroll to position [729, 0]
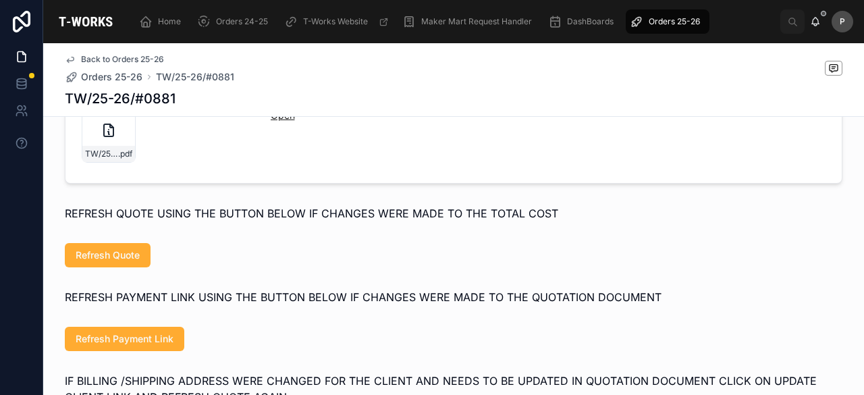
click at [279, 121] on link "Open" at bounding box center [283, 114] width 24 height 11
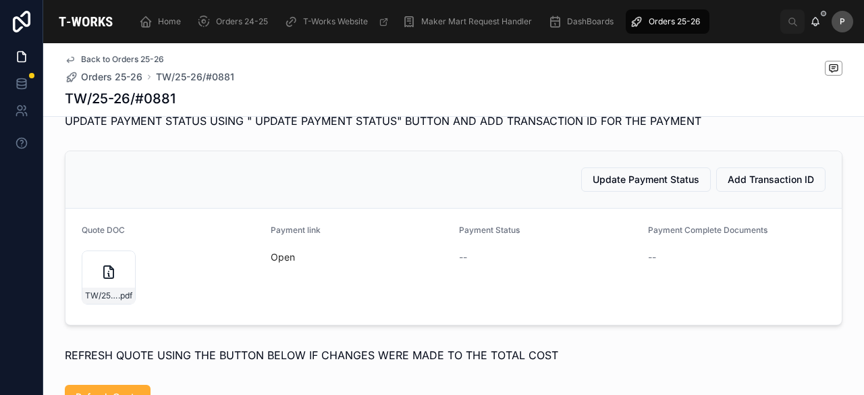
scroll to position [459, 0]
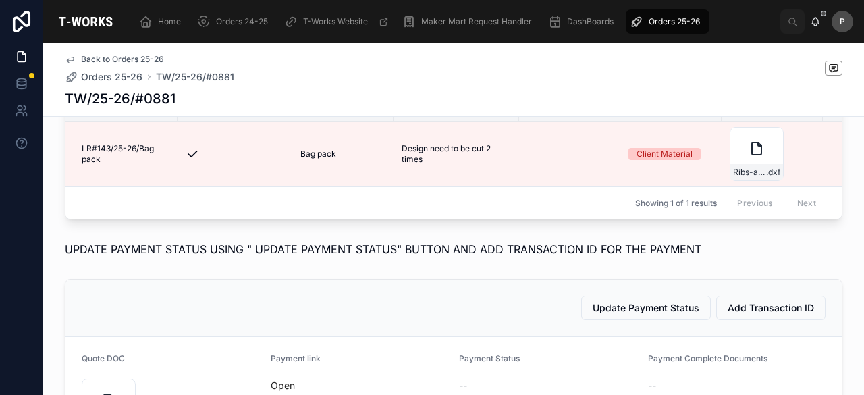
click at [669, 22] on span "Orders 25-26" at bounding box center [674, 21] width 51 height 11
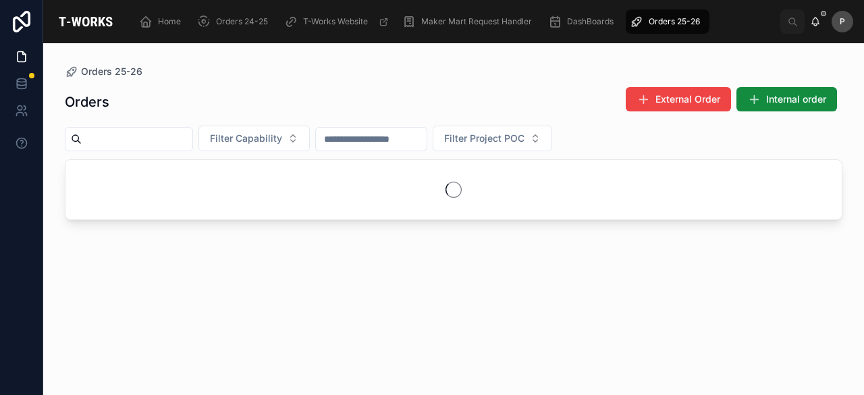
click at [192, 137] on input "text" at bounding box center [137, 139] width 111 height 19
paste input "****"
type input "****"
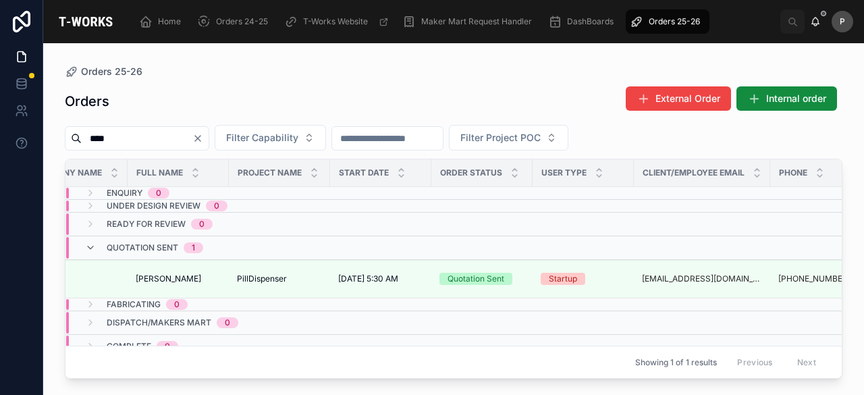
scroll to position [0, 147]
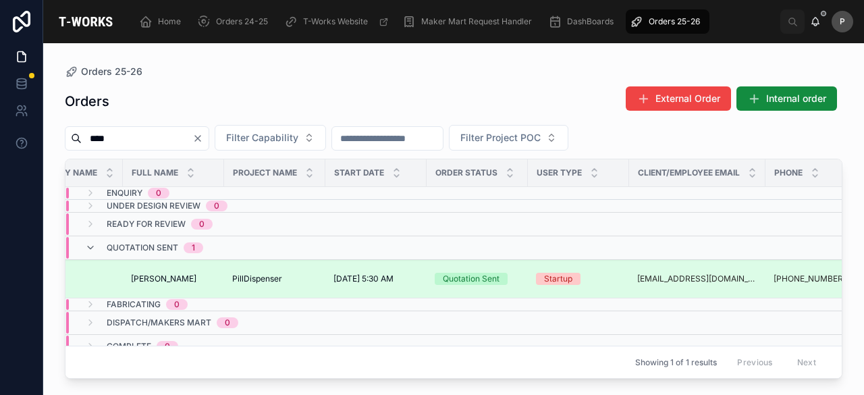
click at [481, 279] on div "Quotation Sent" at bounding box center [471, 279] width 57 height 12
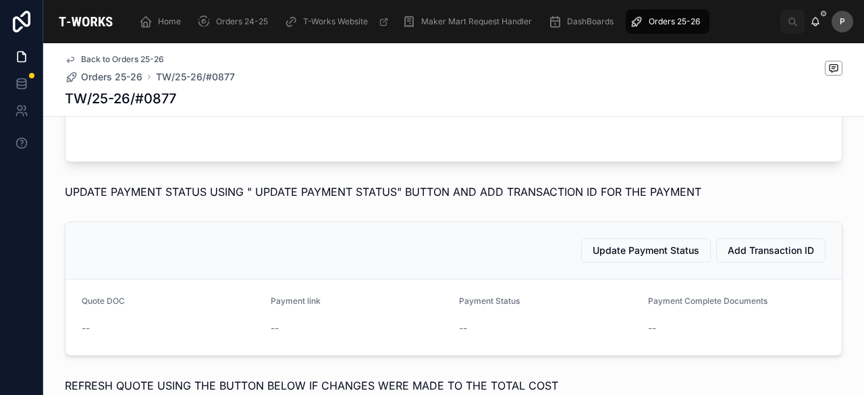
scroll to position [908, 0]
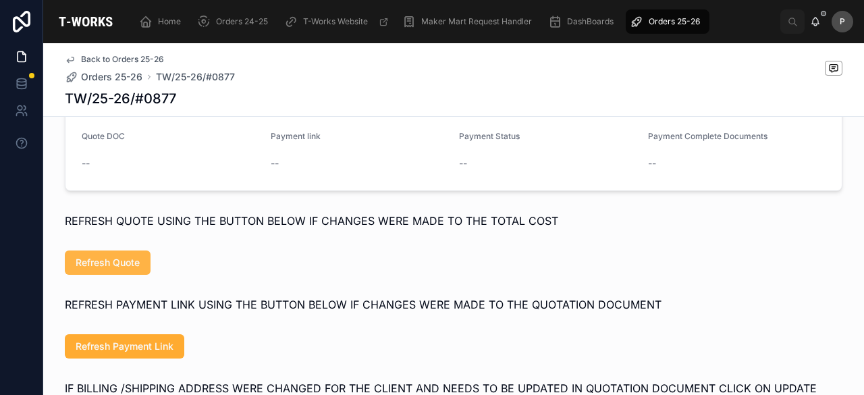
click at [100, 262] on span "Refresh Quote" at bounding box center [108, 263] width 64 height 14
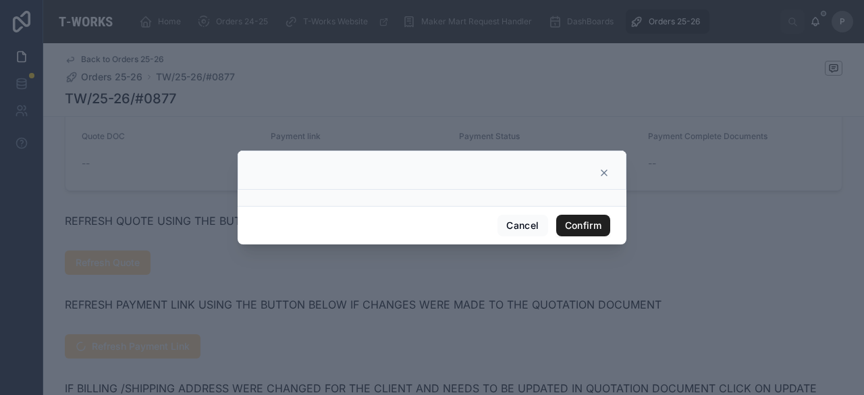
click at [596, 219] on button "Confirm" at bounding box center [583, 226] width 54 height 22
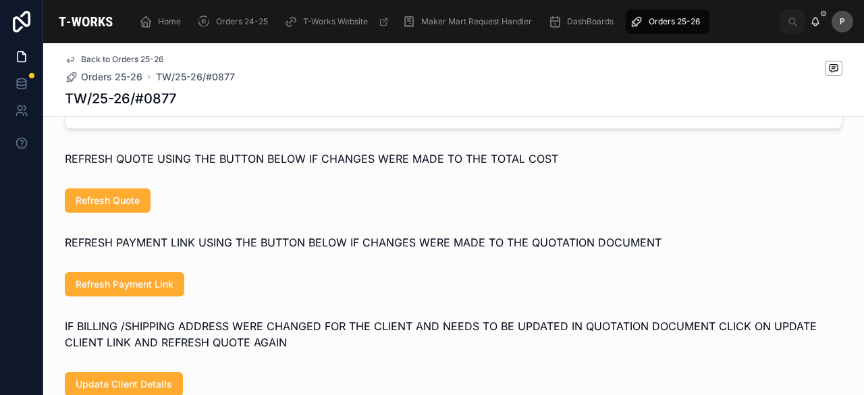
scroll to position [975, 0]
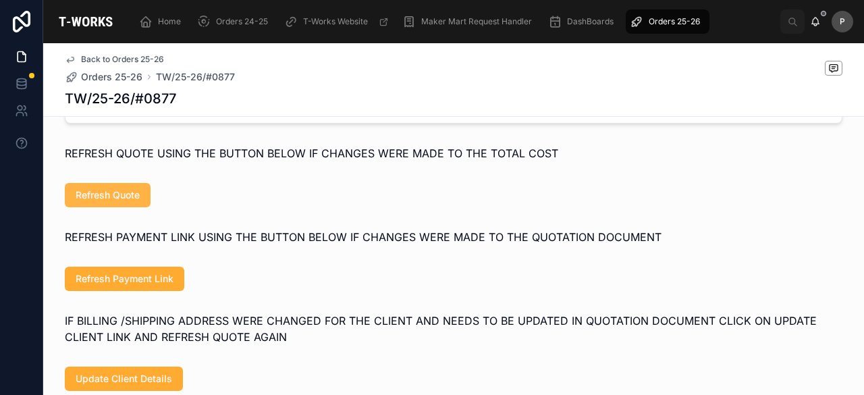
click at [131, 197] on span "Refresh Quote" at bounding box center [108, 195] width 64 height 14
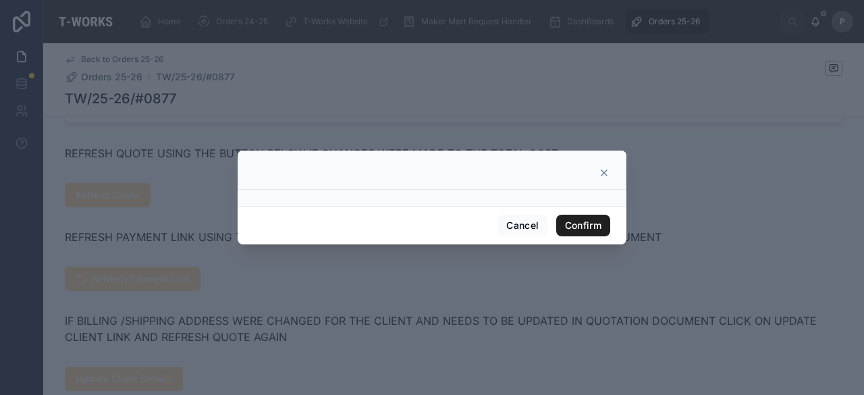
click at [600, 219] on button "Confirm" at bounding box center [583, 226] width 54 height 22
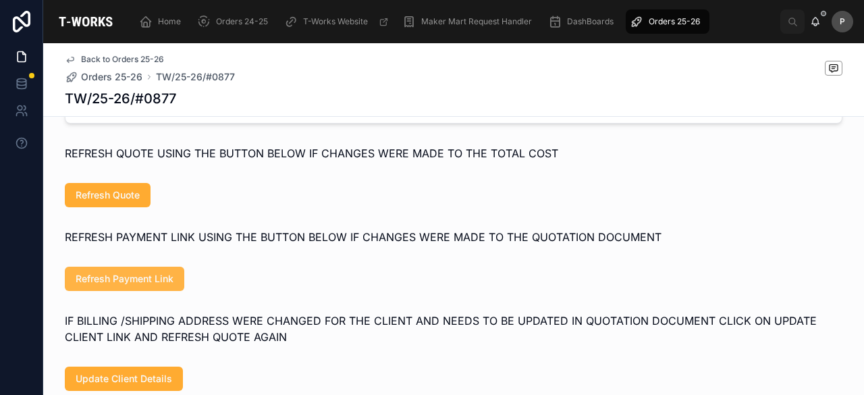
click at [134, 286] on span "Refresh Payment Link" at bounding box center [125, 279] width 98 height 14
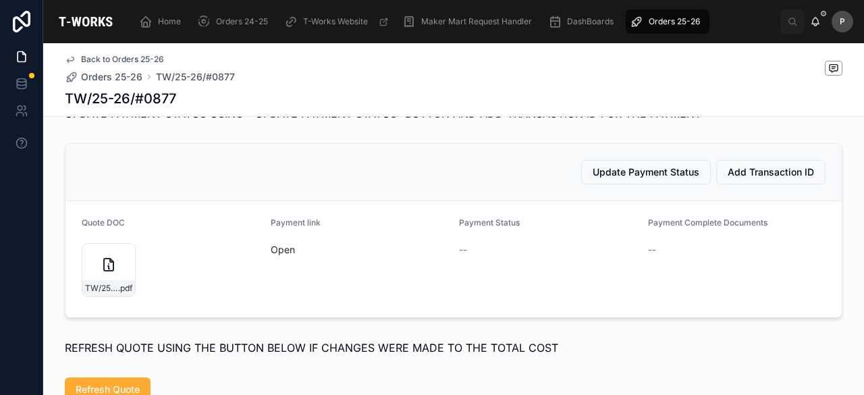
scroll to position [840, 0]
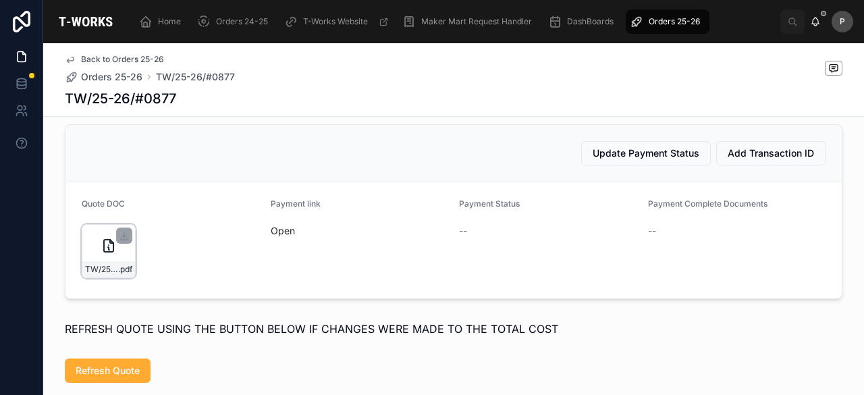
click at [124, 269] on div "TW/25-26/#0877 .pdf" at bounding box center [108, 269] width 53 height 16
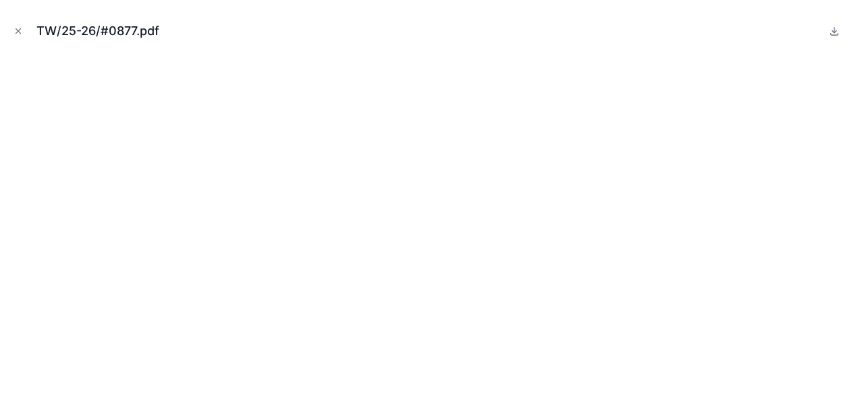
drag, startPoint x: 18, startPoint y: 33, endPoint x: 58, endPoint y: 104, distance: 81.7
click at [18, 33] on icon "Close modal" at bounding box center [18, 30] width 9 height 9
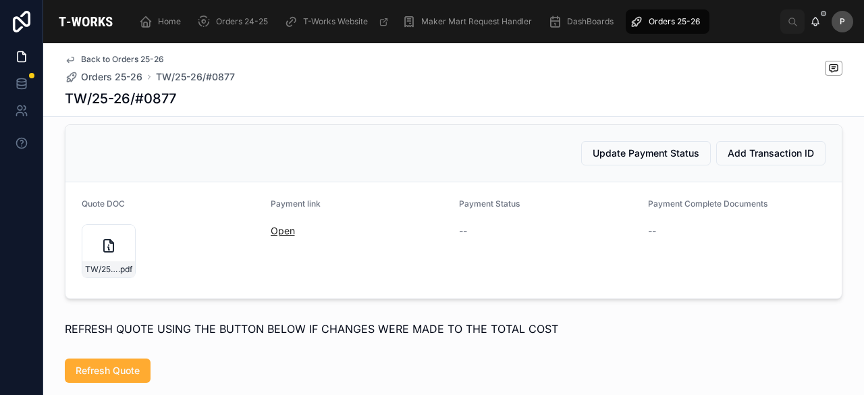
click at [274, 236] on link "Open" at bounding box center [283, 230] width 24 height 11
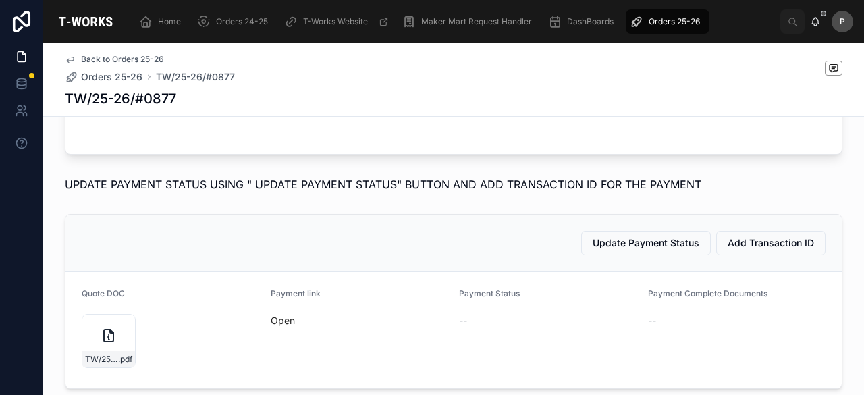
scroll to position [637, 0]
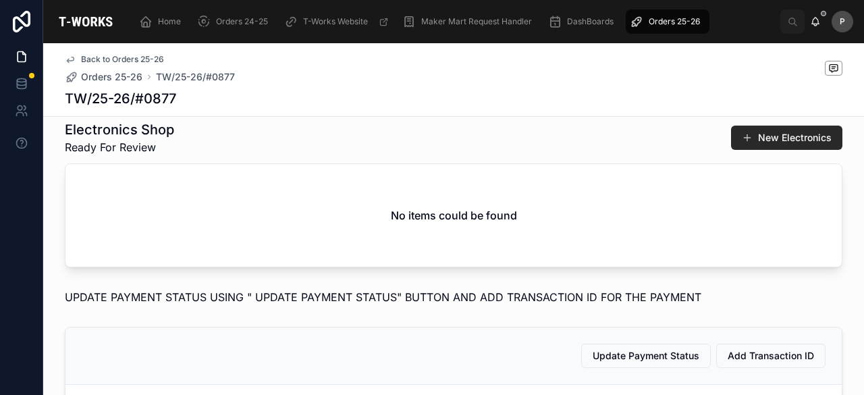
click at [663, 25] on span "Orders 25-26" at bounding box center [674, 21] width 51 height 11
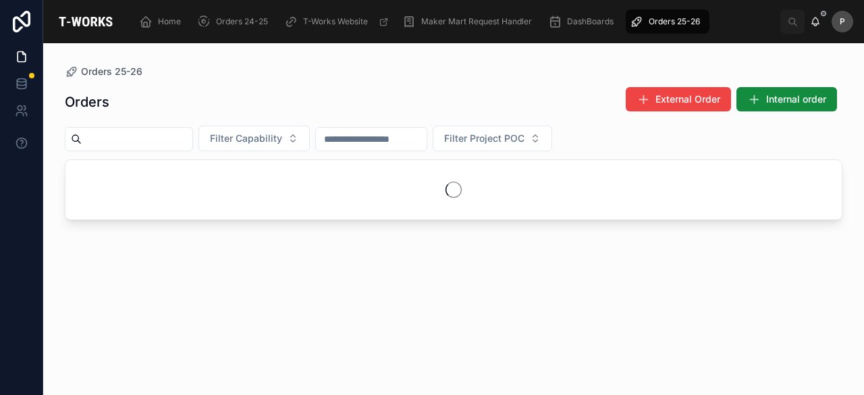
click at [181, 140] on input "text" at bounding box center [137, 139] width 111 height 19
paste input "****"
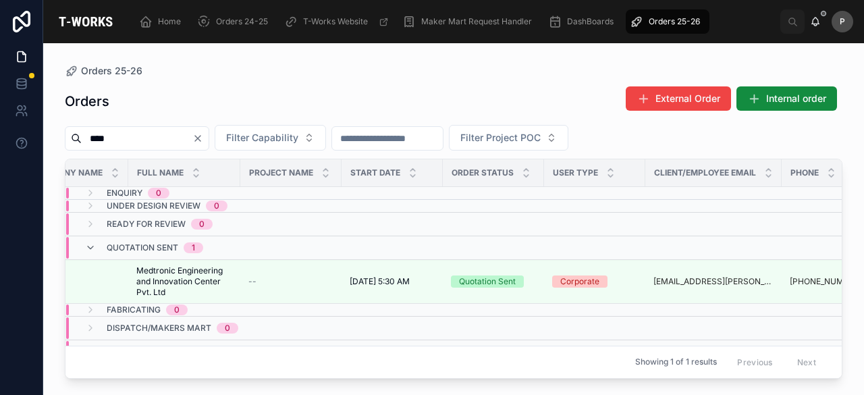
scroll to position [0, 151]
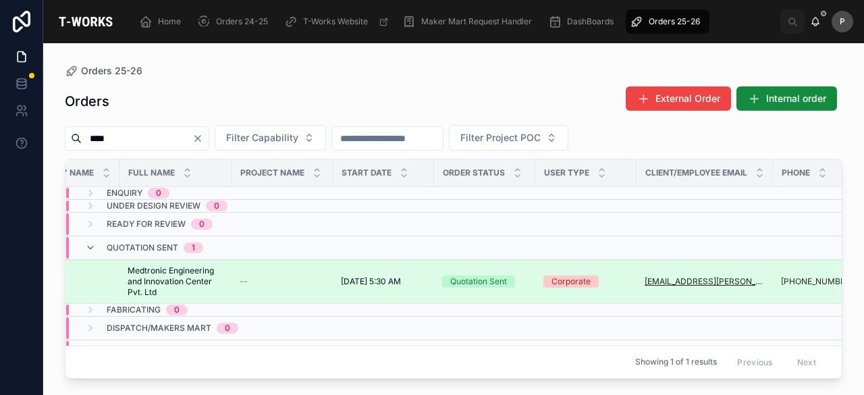
type input "****"
click at [484, 280] on div "Quotation Sent" at bounding box center [478, 282] width 57 height 12
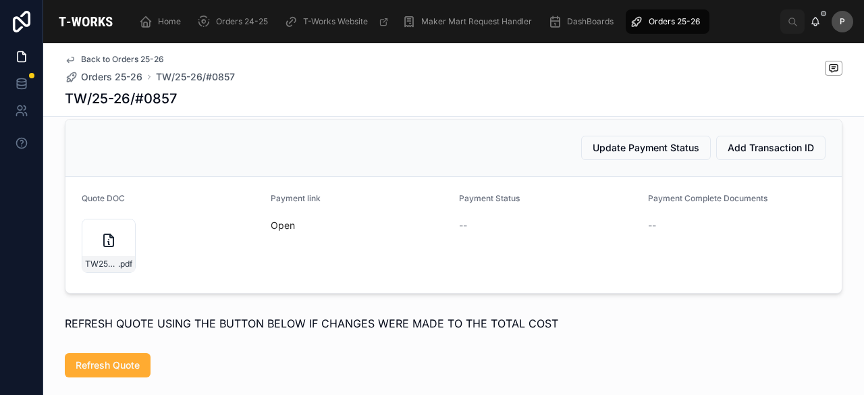
scroll to position [878, 0]
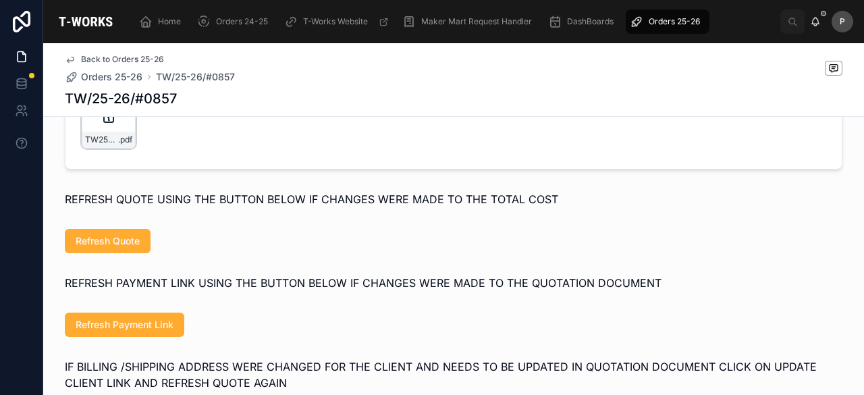
click at [119, 148] on div "TW25-26#0857 .pdf" at bounding box center [108, 140] width 53 height 16
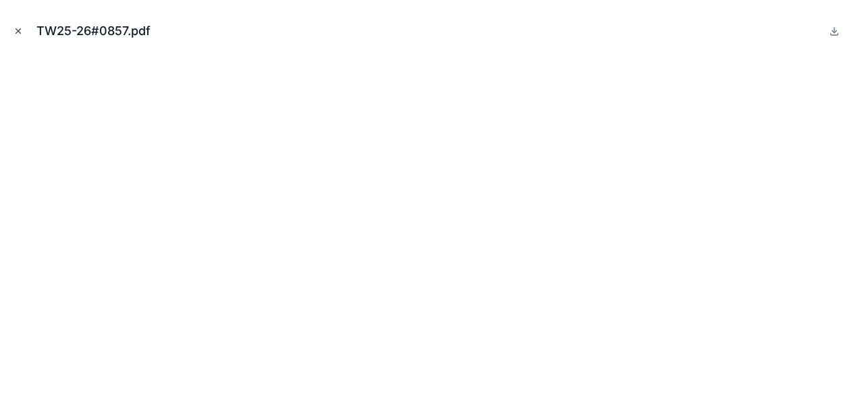
click at [19, 30] on icon "Close modal" at bounding box center [18, 31] width 5 height 5
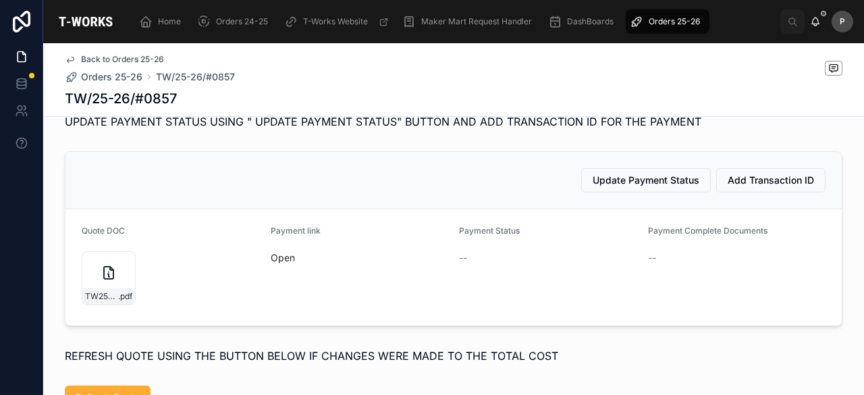
scroll to position [743, 0]
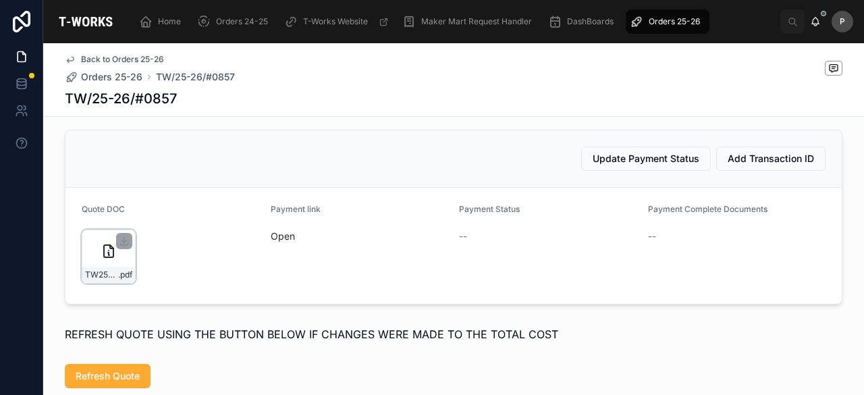
click at [116, 276] on div "TW25-26#0857 .pdf" at bounding box center [109, 257] width 54 height 54
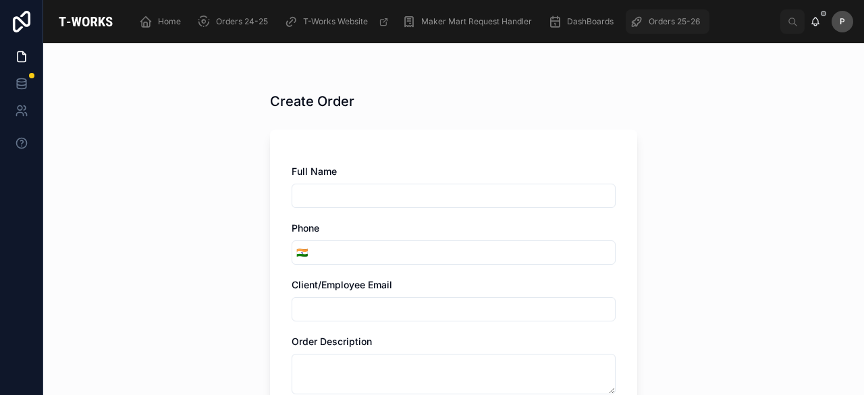
click at [663, 21] on span "Orders 25-26" at bounding box center [674, 21] width 51 height 11
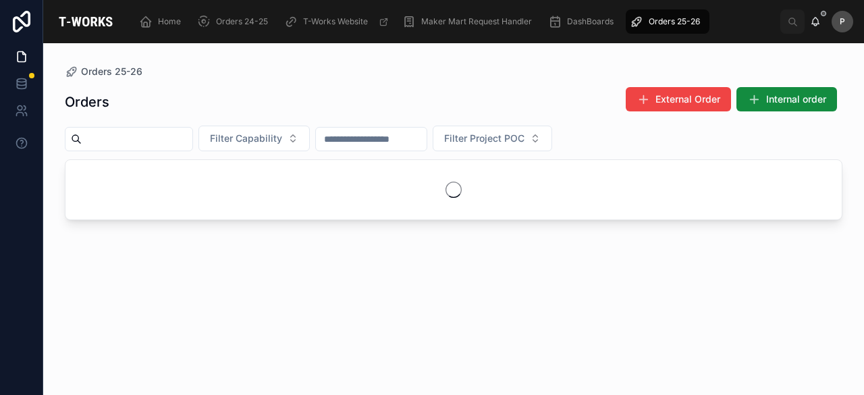
click at [149, 138] on input "text" at bounding box center [137, 139] width 111 height 19
paste input "****"
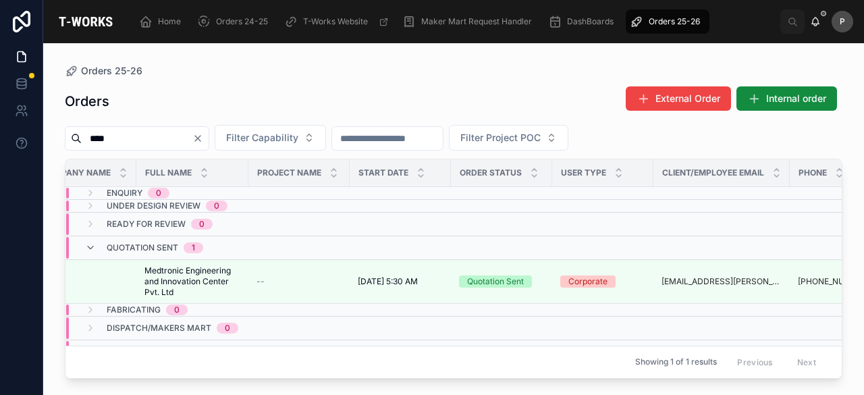
scroll to position [0, 163]
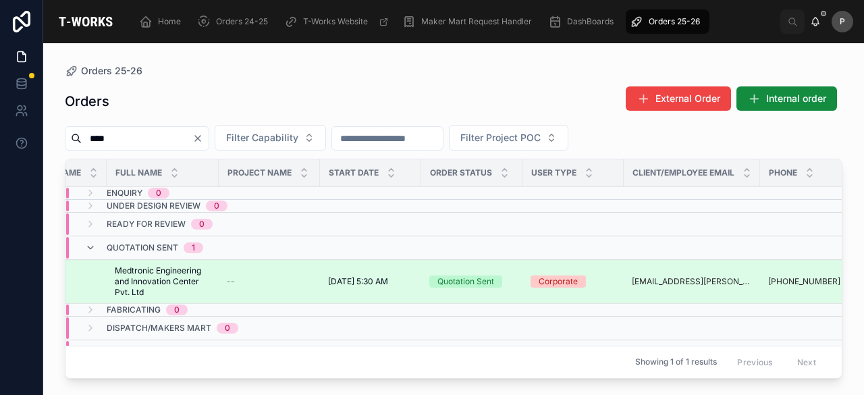
type input "****"
click at [477, 276] on div "Quotation Sent" at bounding box center [466, 282] width 57 height 12
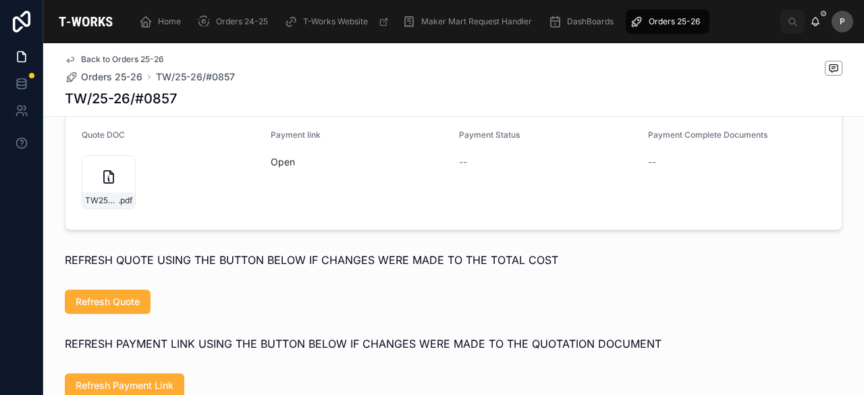
scroll to position [743, 0]
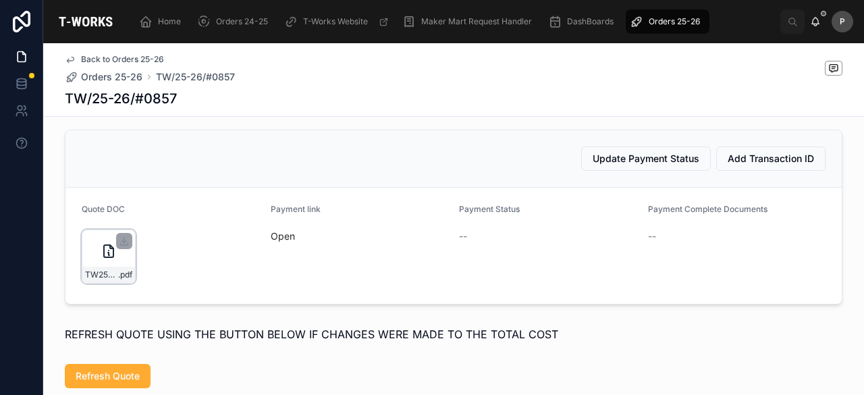
click at [120, 279] on div "TW25-26#0857 .pdf" at bounding box center [109, 257] width 54 height 54
